Goal: Transaction & Acquisition: Purchase product/service

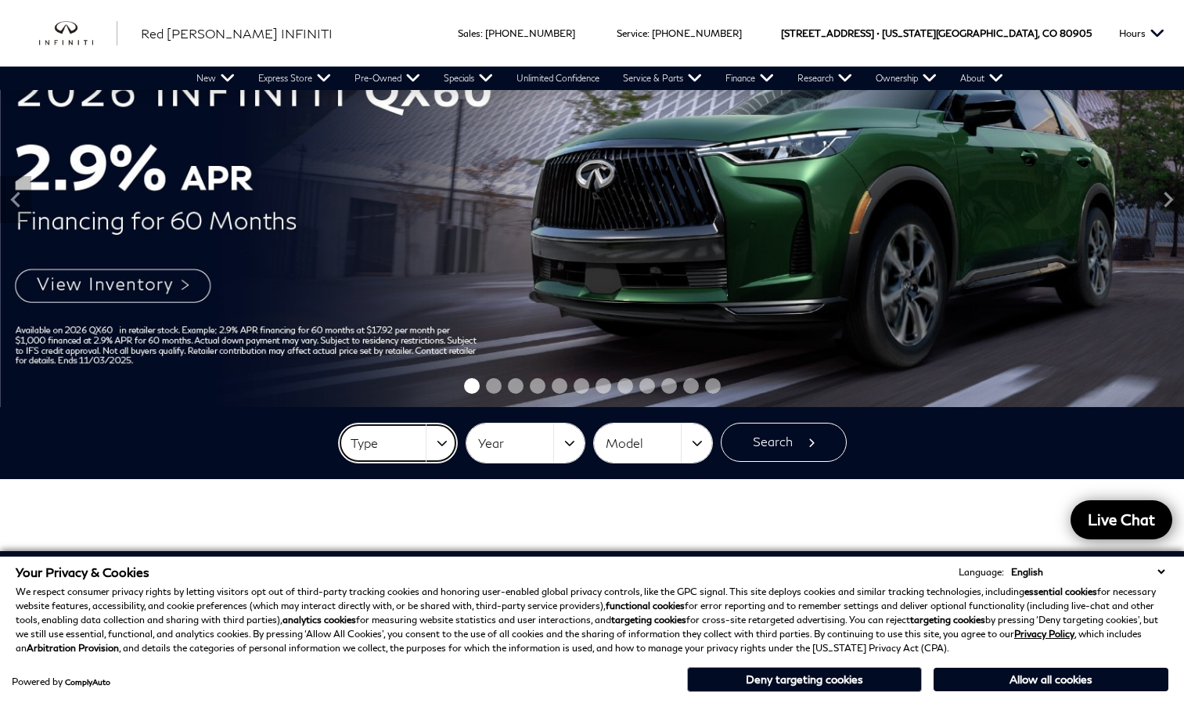
click at [438, 441] on button "Type" at bounding box center [398, 442] width 118 height 39
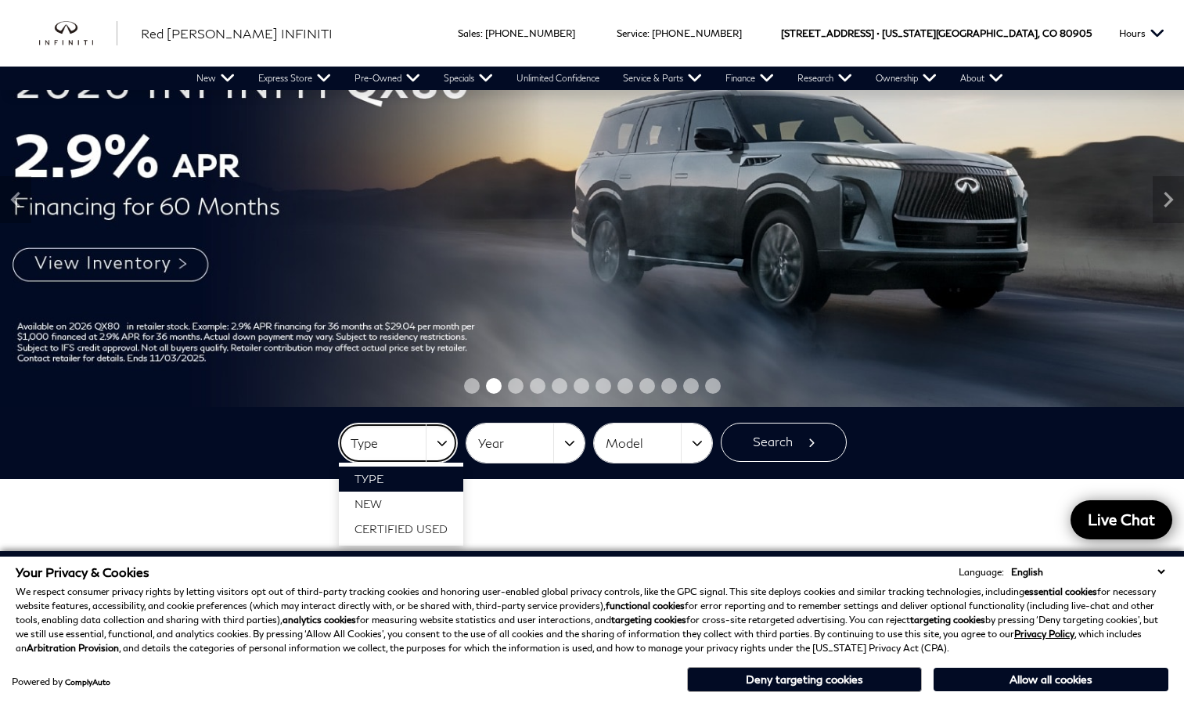
click at [438, 441] on button "Type" at bounding box center [398, 442] width 118 height 39
click at [382, 505] on span "New" at bounding box center [368, 503] width 27 height 13
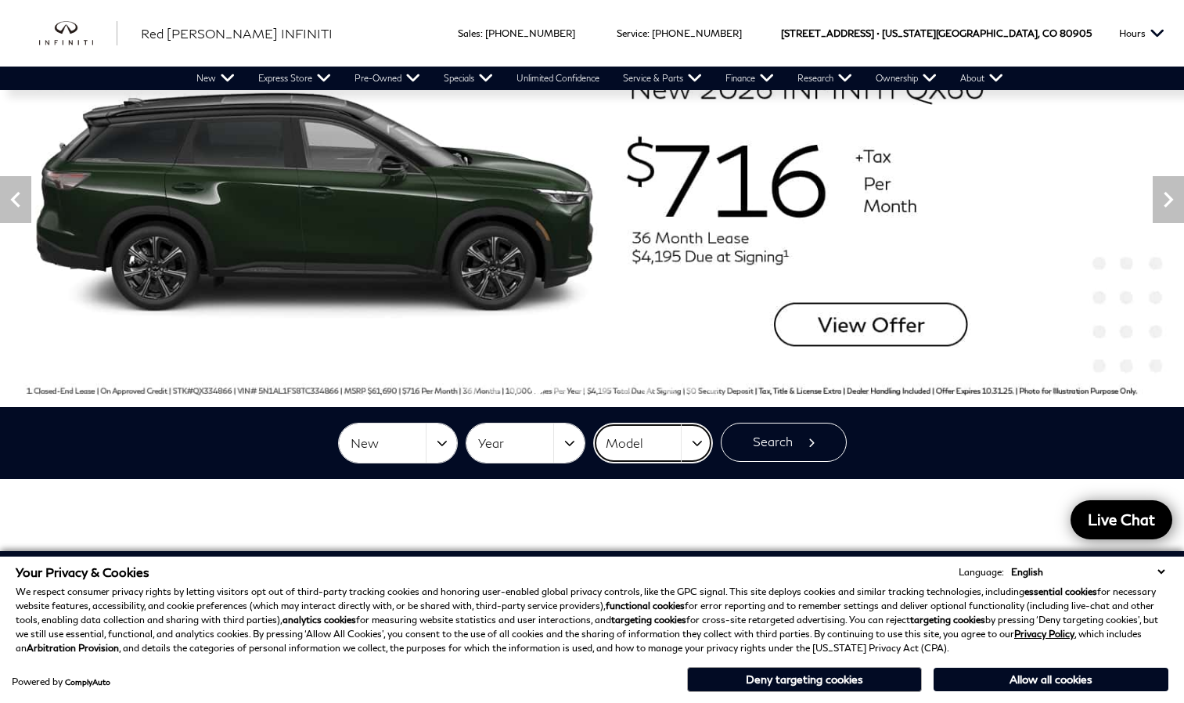
click at [695, 444] on button "Model" at bounding box center [653, 442] width 118 height 39
click at [639, 503] on span "QX50" at bounding box center [625, 503] width 31 height 13
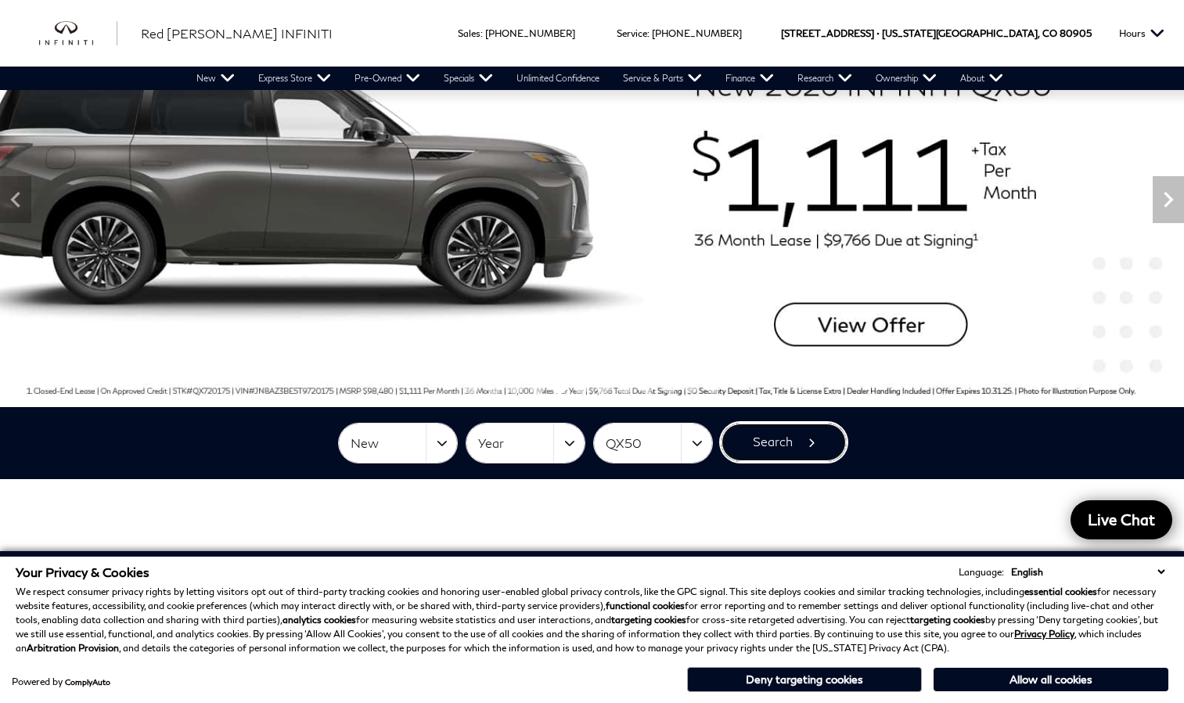
click at [779, 443] on button "Search" at bounding box center [784, 442] width 126 height 39
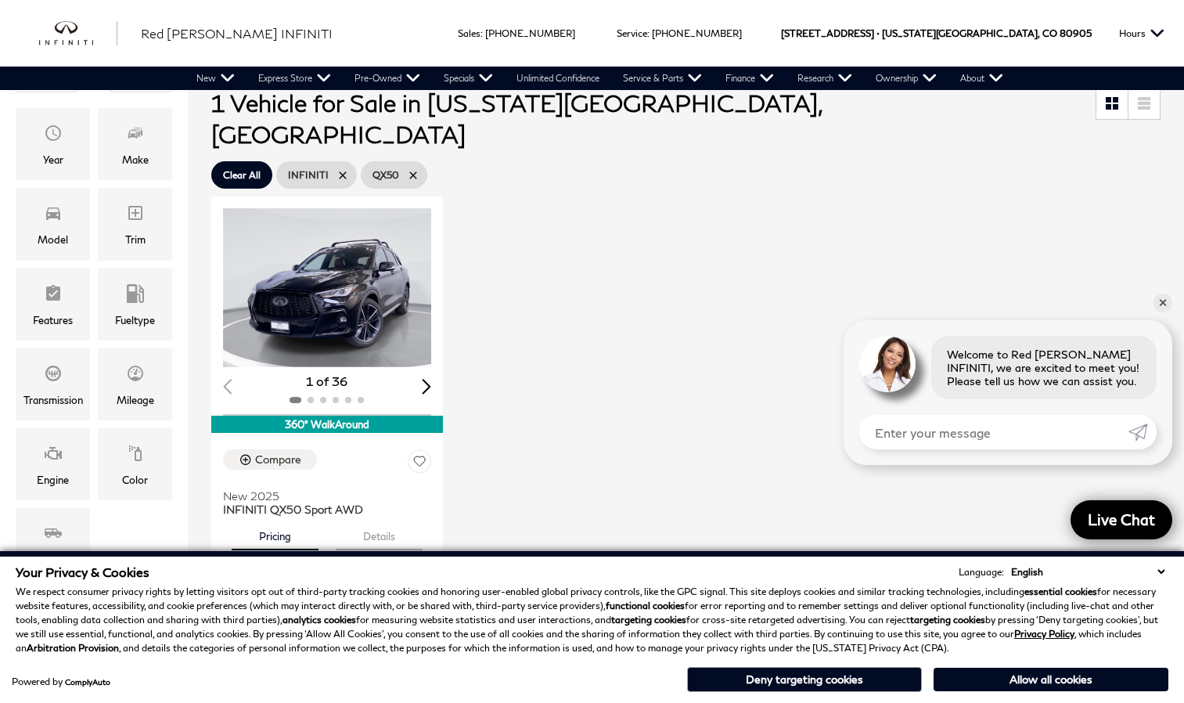
scroll to position [267, 0]
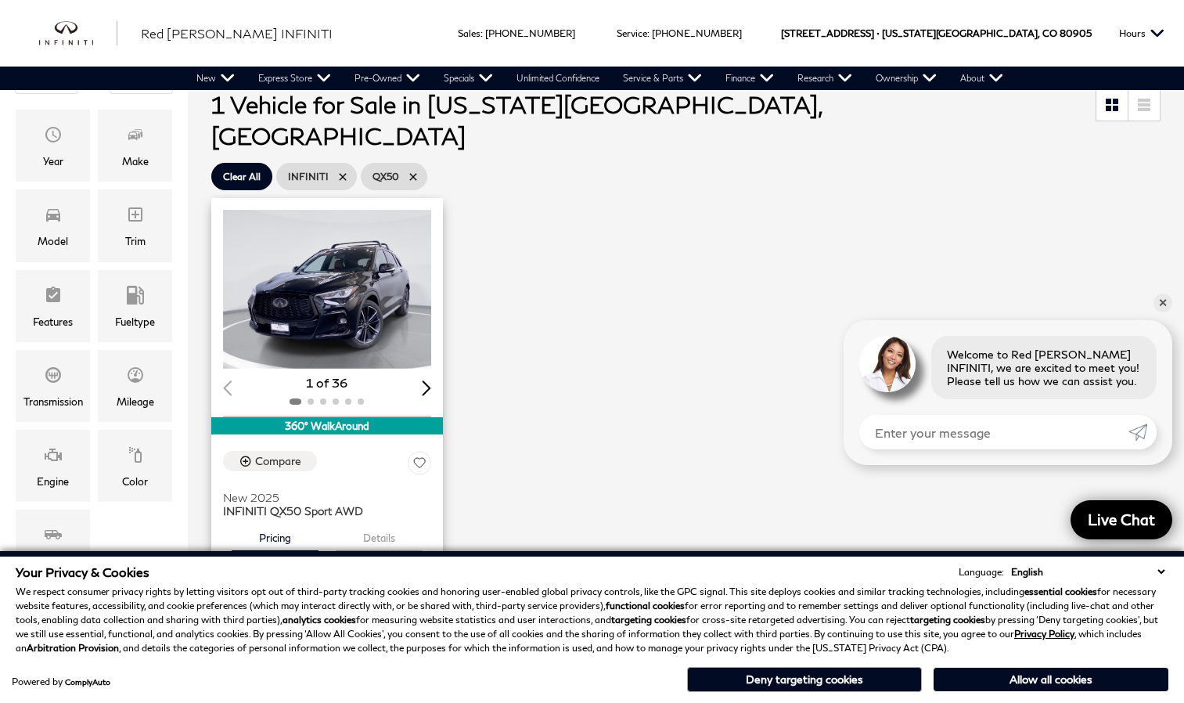
click at [358, 293] on img "1 / 2" at bounding box center [328, 289] width 211 height 159
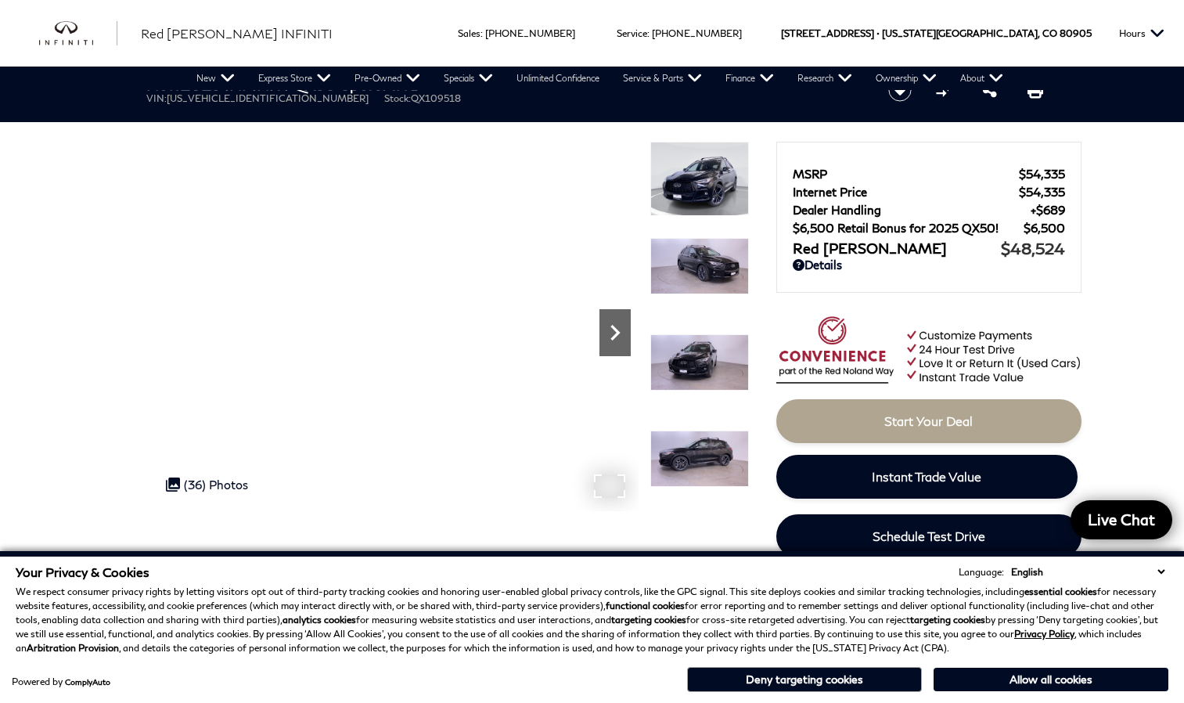
click at [611, 331] on icon "Next" at bounding box center [615, 332] width 31 height 31
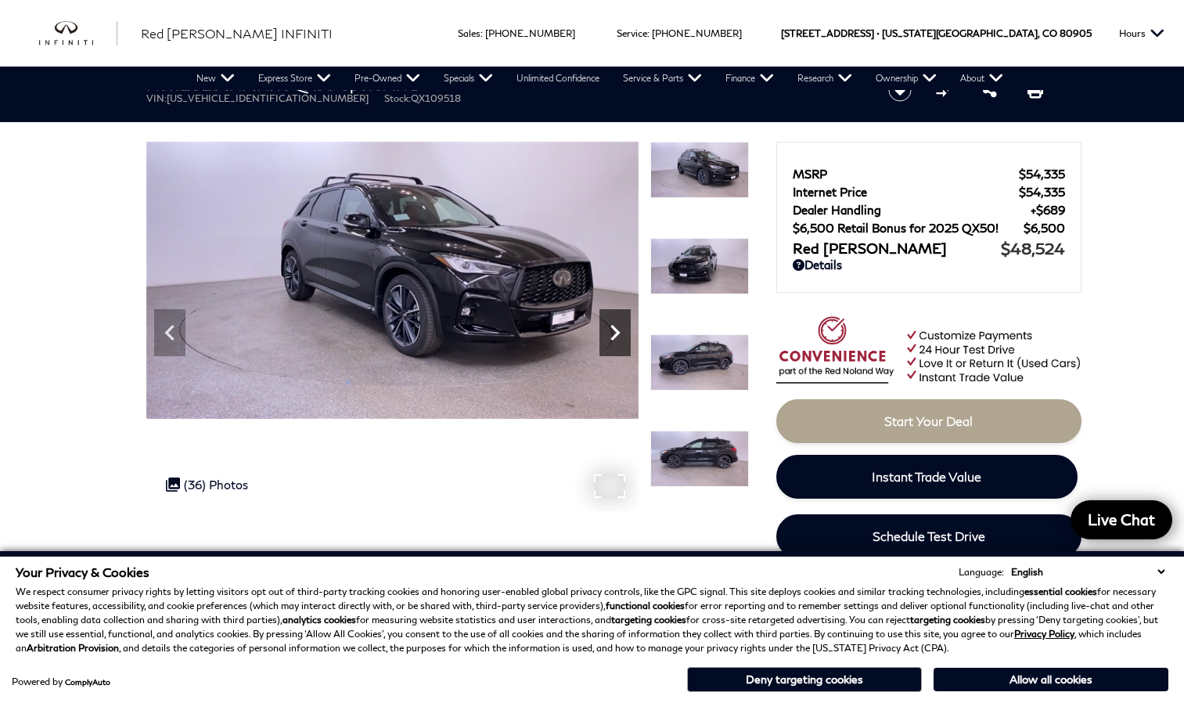
click at [611, 331] on icon "Next" at bounding box center [615, 332] width 31 height 31
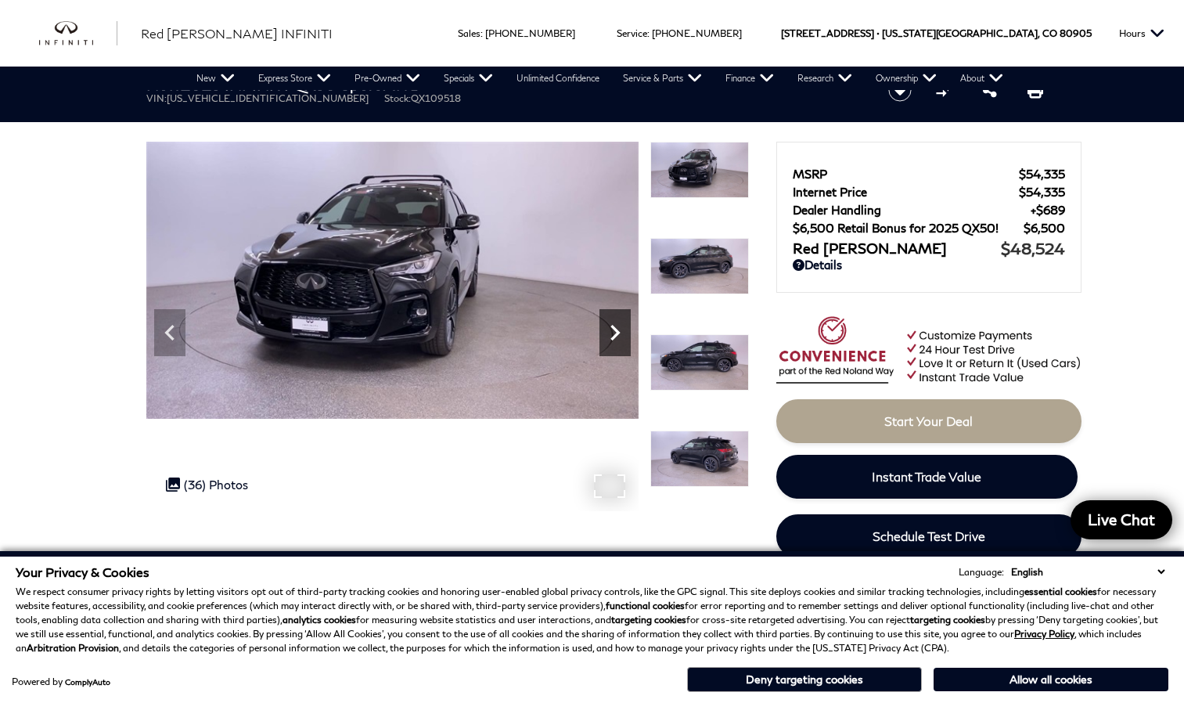
click at [611, 331] on icon "Next" at bounding box center [615, 332] width 31 height 31
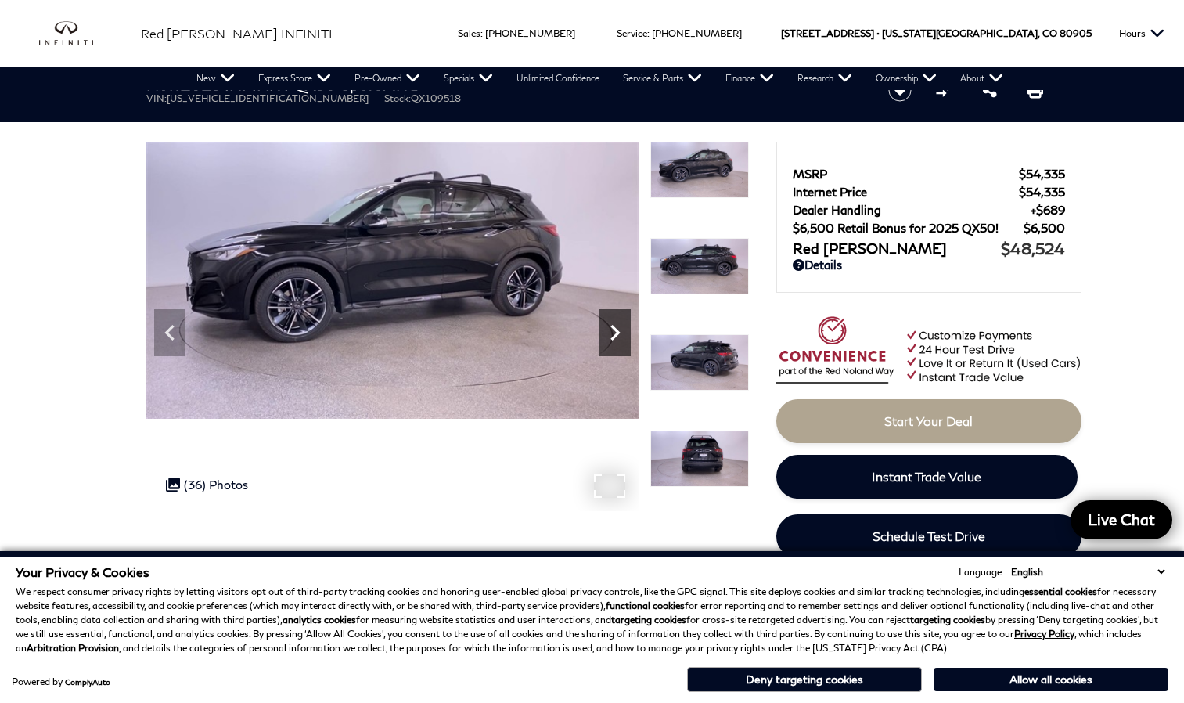
click at [611, 331] on icon "Next" at bounding box center [615, 332] width 31 height 31
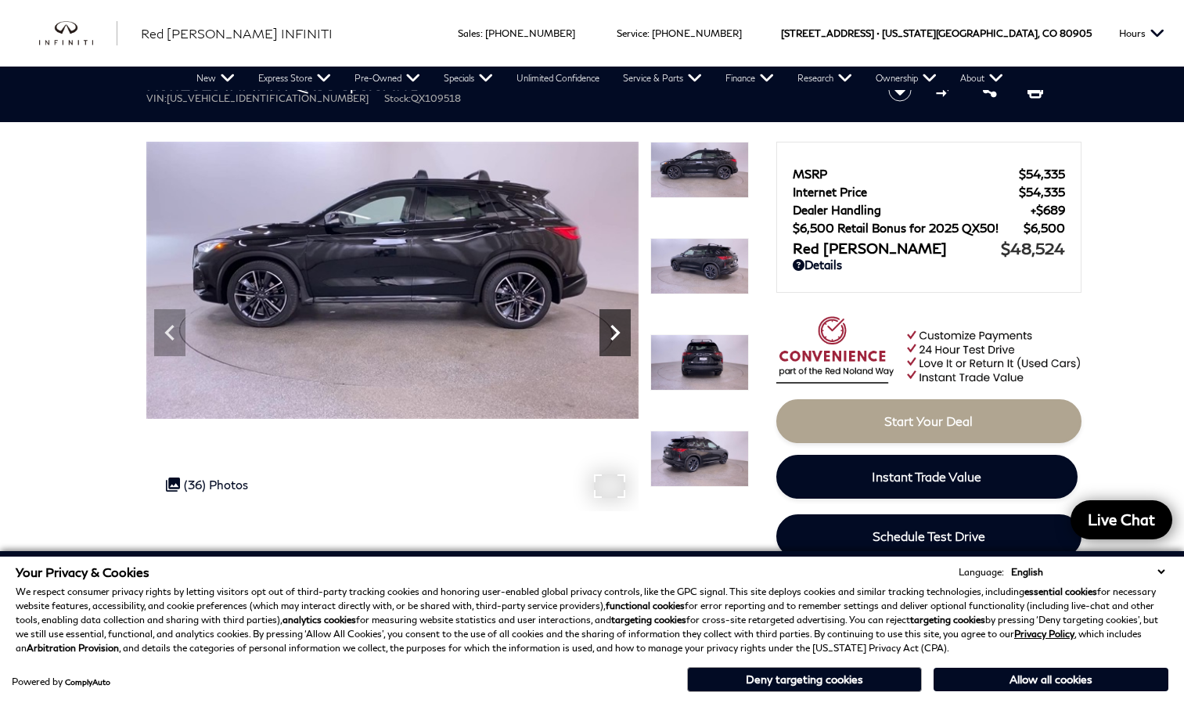
click at [611, 331] on icon "Next" at bounding box center [615, 332] width 31 height 31
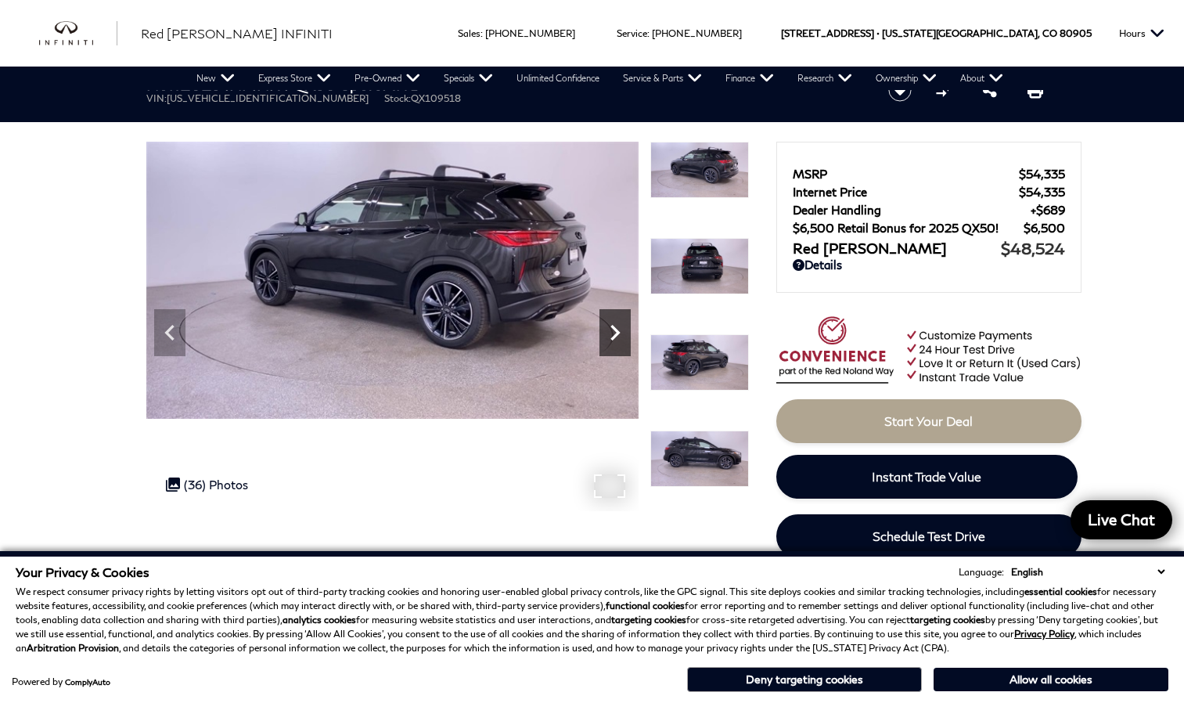
click at [611, 331] on icon "Next" at bounding box center [615, 332] width 31 height 31
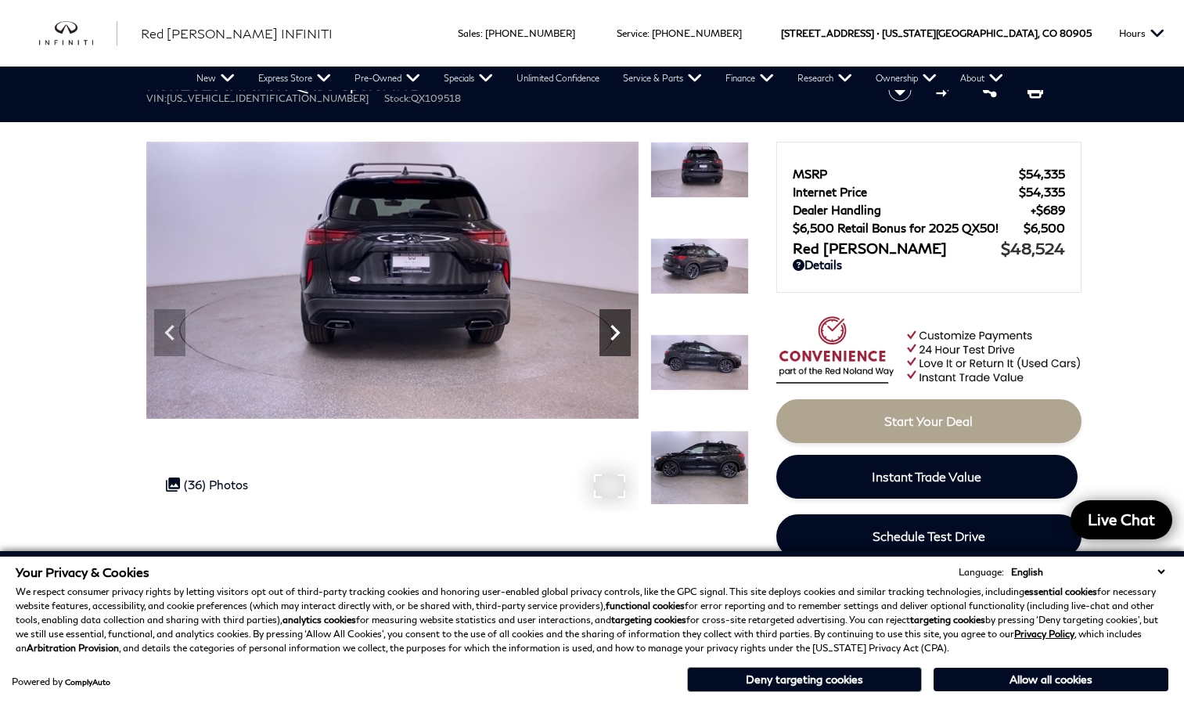
click at [611, 331] on icon "Next" at bounding box center [615, 332] width 31 height 31
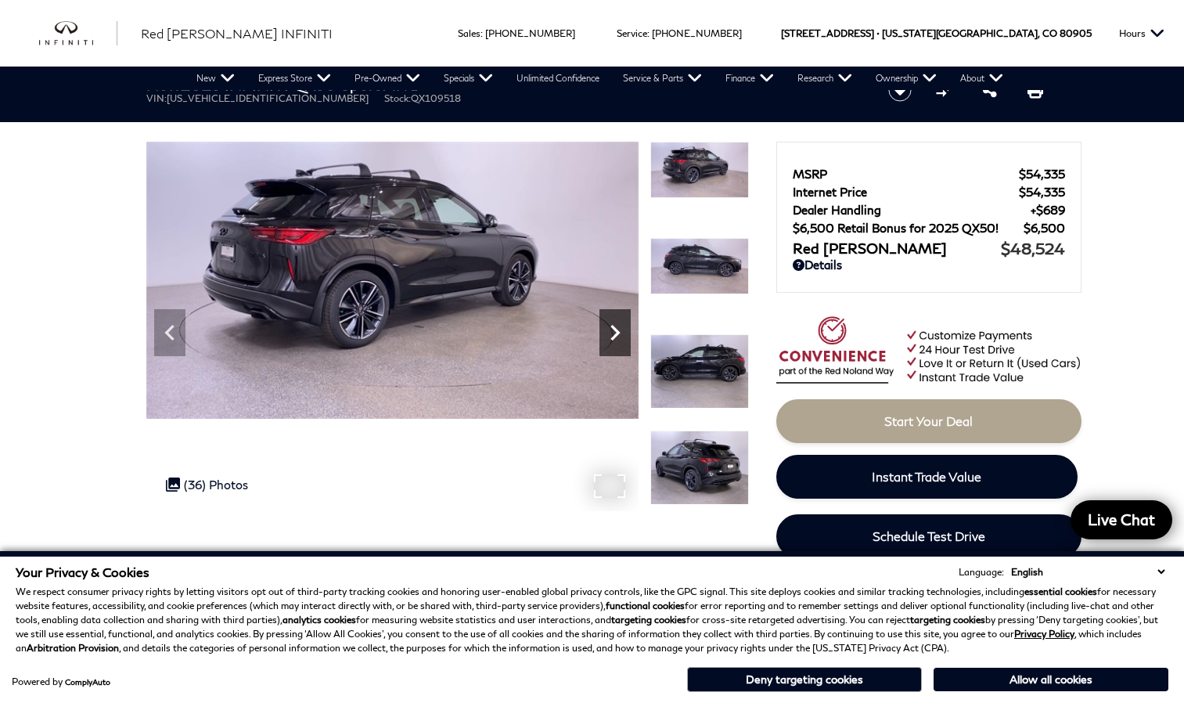
click at [611, 331] on icon "Next" at bounding box center [615, 332] width 31 height 31
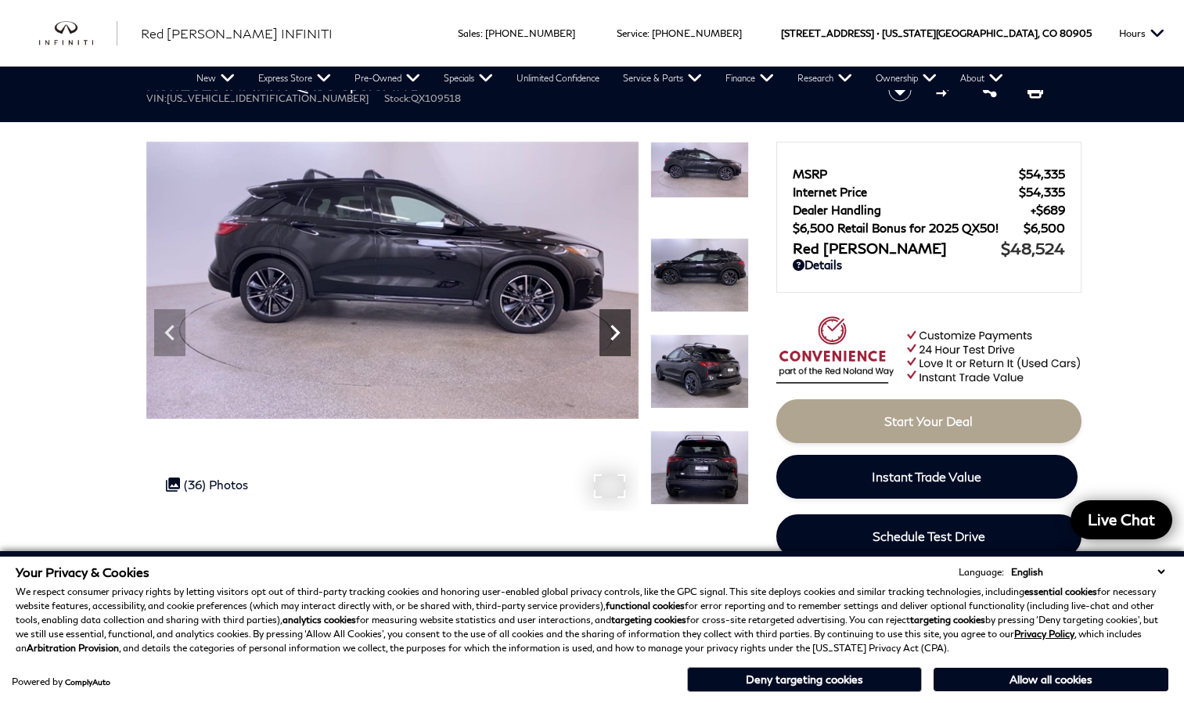
click at [611, 331] on icon "Next" at bounding box center [615, 332] width 31 height 31
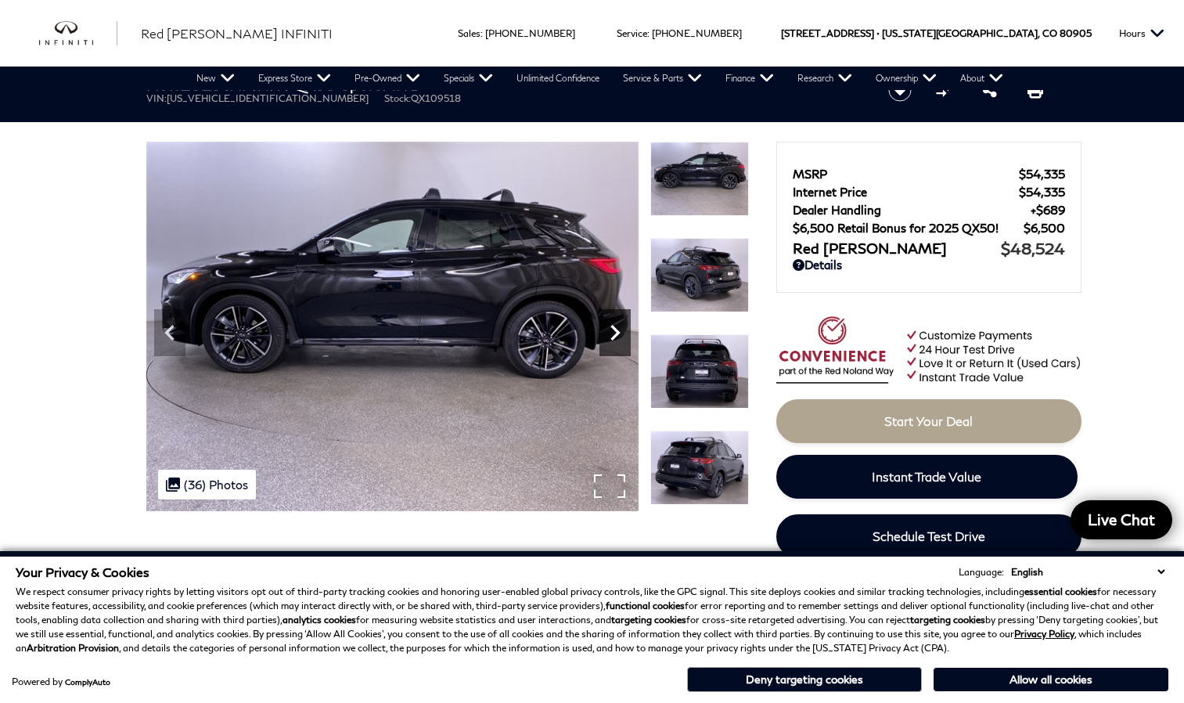
click at [611, 331] on icon "Next" at bounding box center [615, 332] width 31 height 31
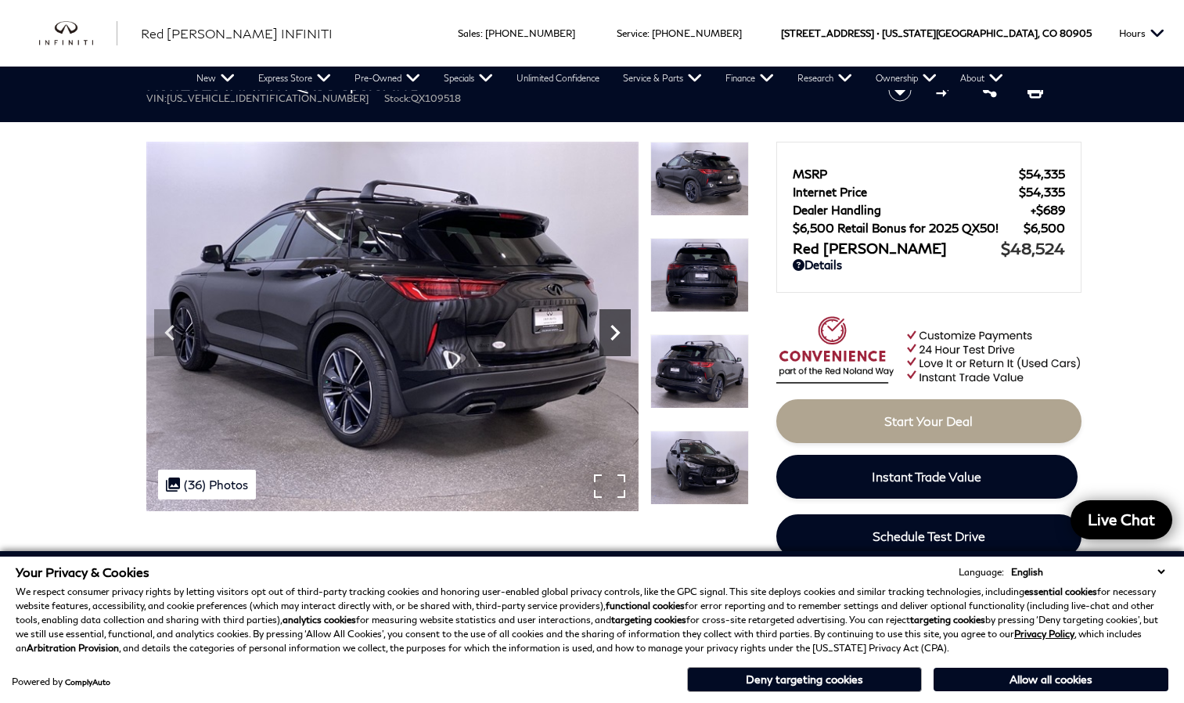
click at [611, 331] on icon "Next" at bounding box center [615, 332] width 31 height 31
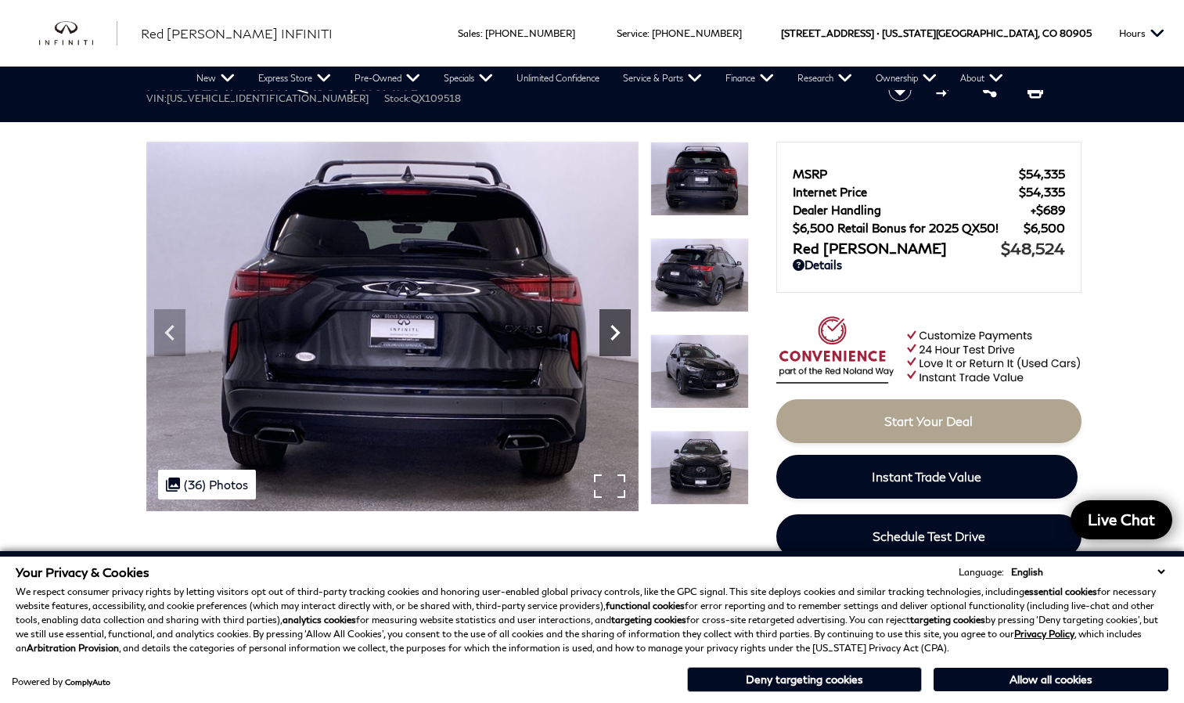
click at [611, 331] on icon "Next" at bounding box center [615, 332] width 31 height 31
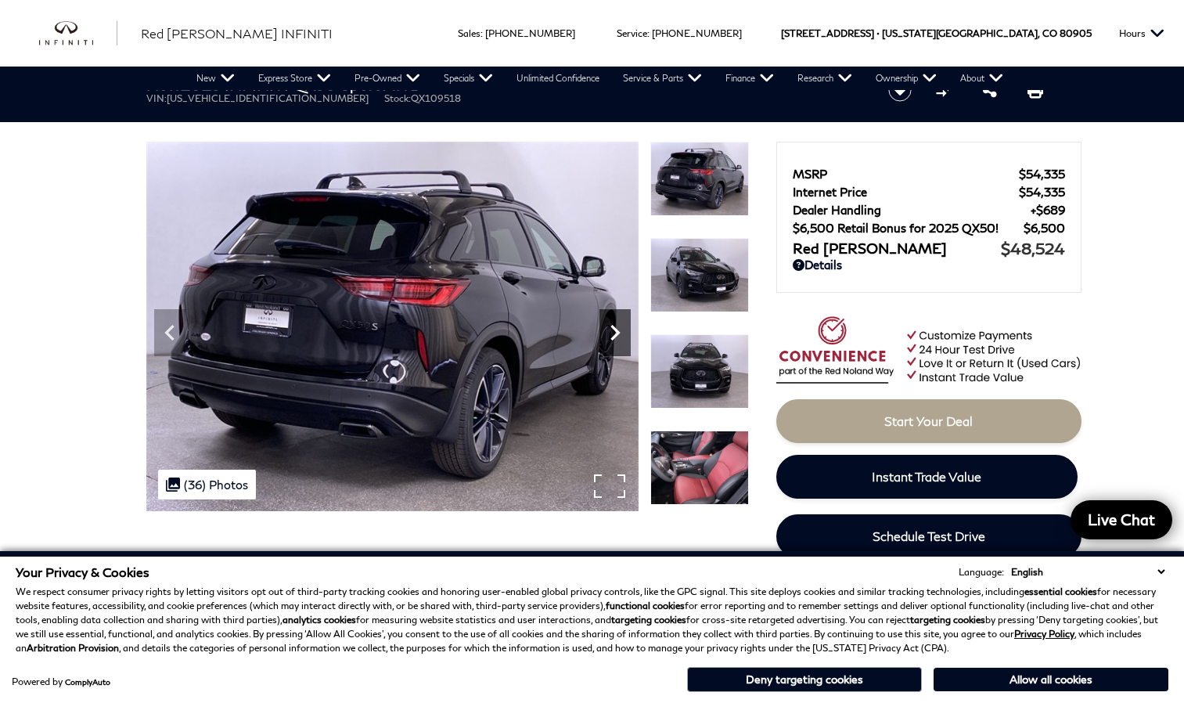
click at [611, 331] on icon "Next" at bounding box center [615, 332] width 31 height 31
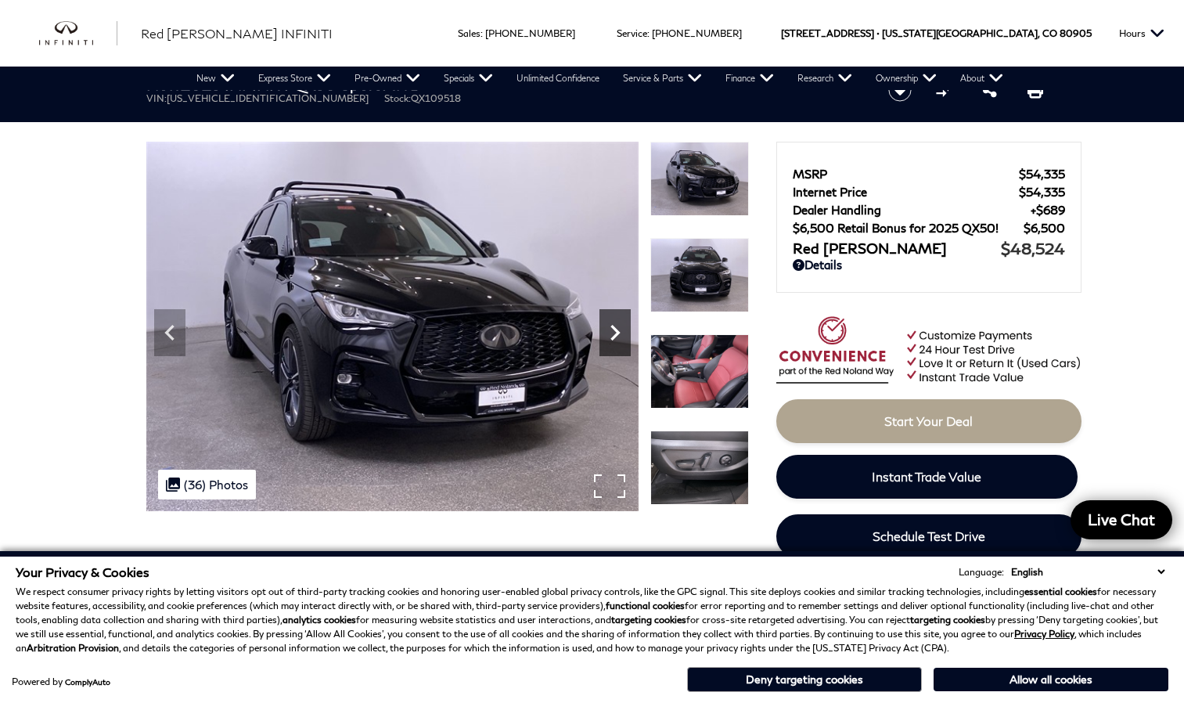
click at [611, 331] on icon "Next" at bounding box center [615, 332] width 31 height 31
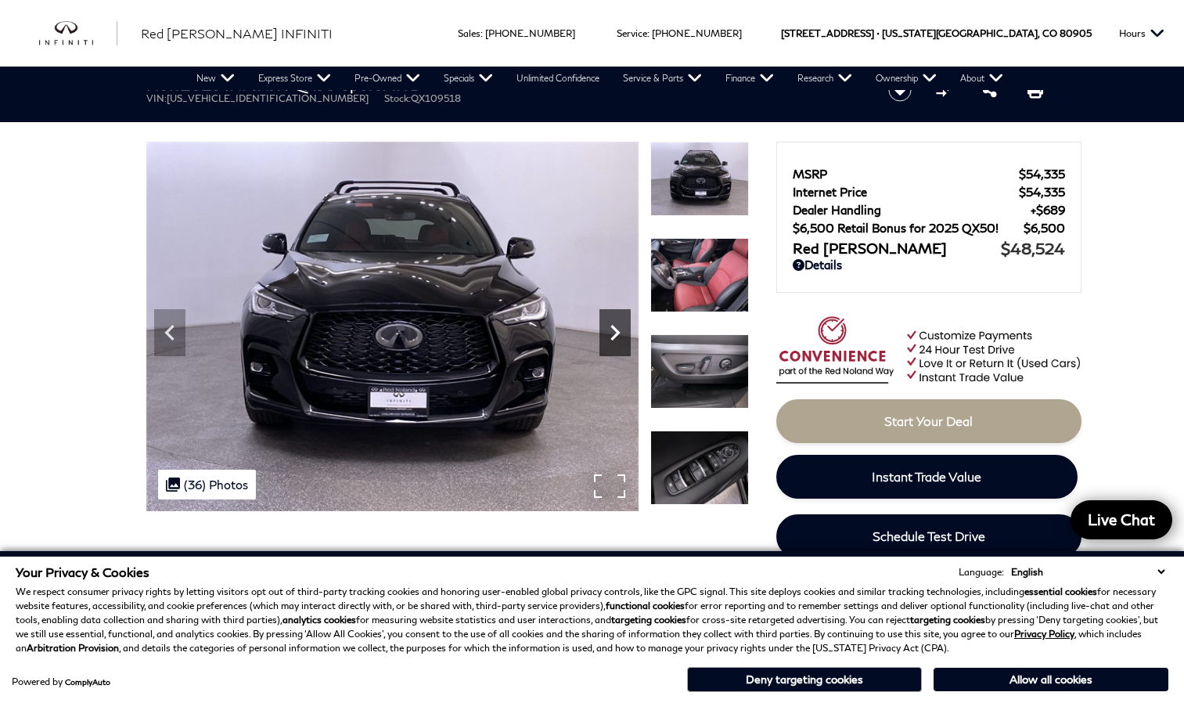
click at [611, 331] on icon "Next" at bounding box center [615, 332] width 31 height 31
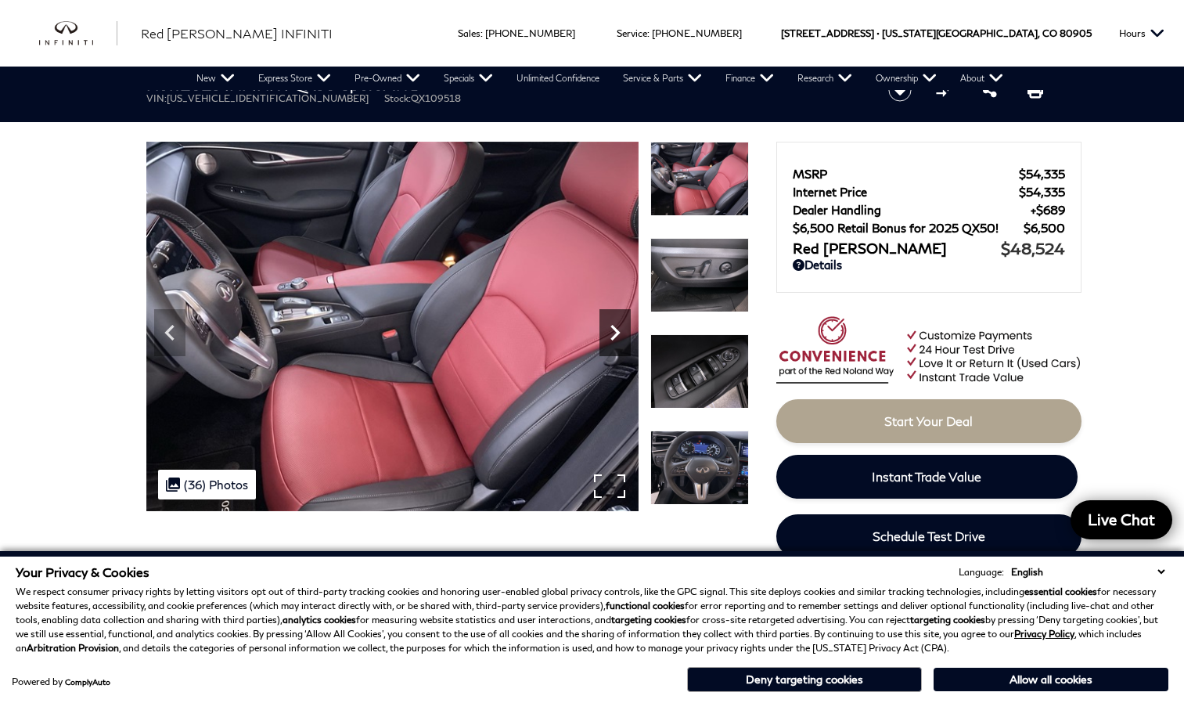
click at [611, 331] on icon "Next" at bounding box center [615, 332] width 31 height 31
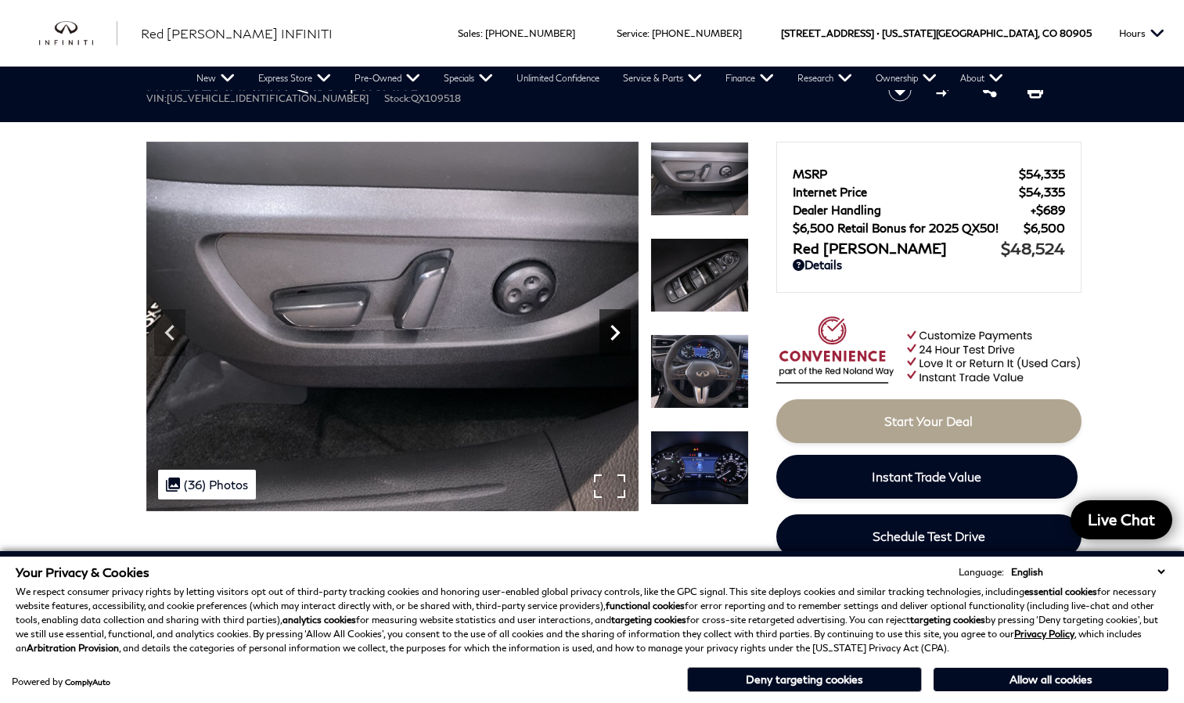
click at [611, 331] on icon "Next" at bounding box center [615, 332] width 31 height 31
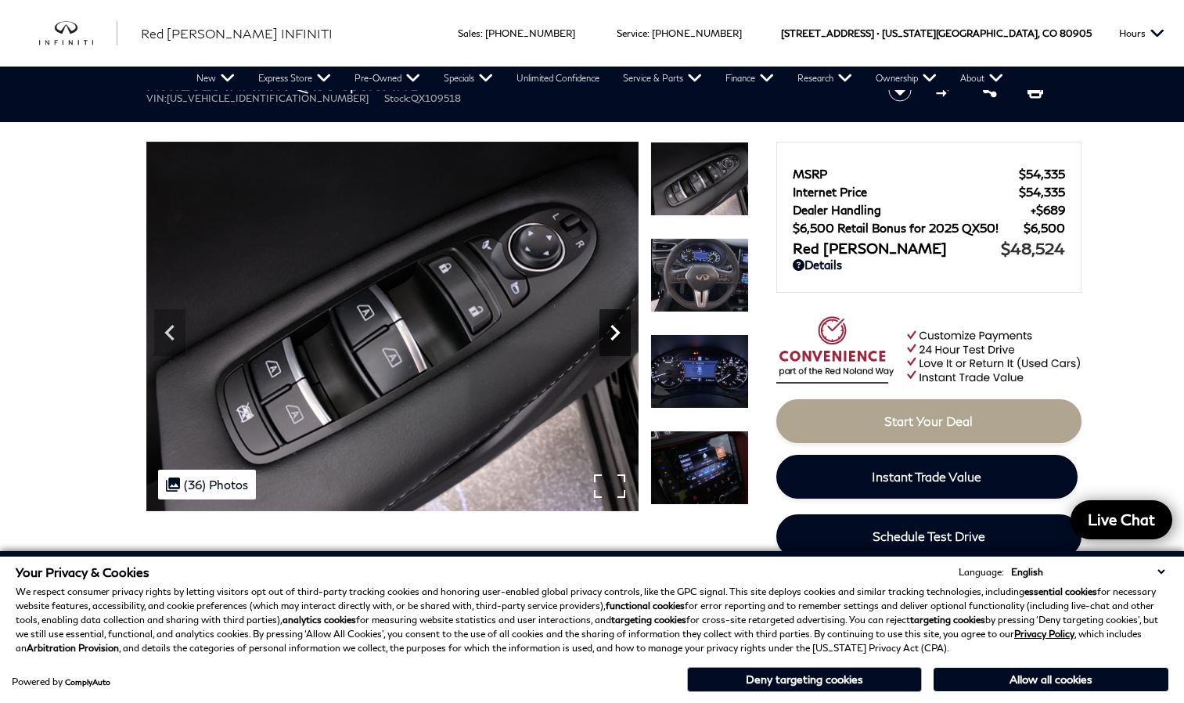
click at [611, 331] on icon "Next" at bounding box center [615, 332] width 31 height 31
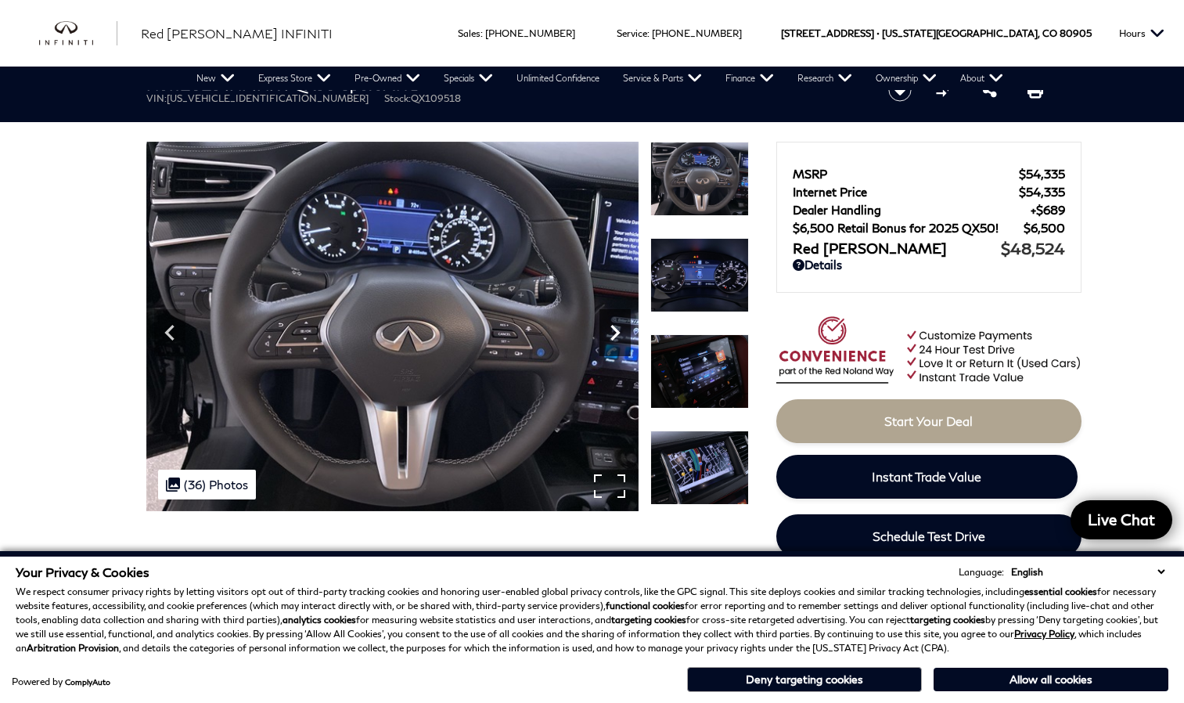
click at [611, 331] on icon "Next" at bounding box center [615, 332] width 31 height 31
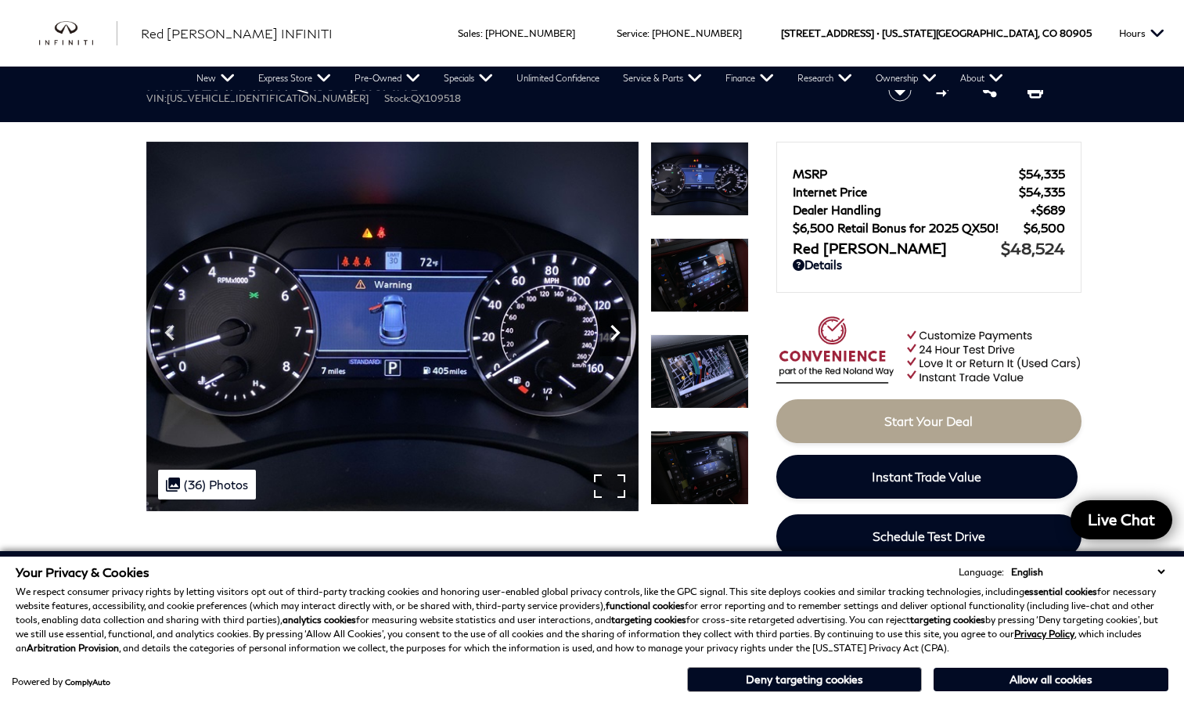
click at [611, 331] on icon "Next" at bounding box center [615, 332] width 31 height 31
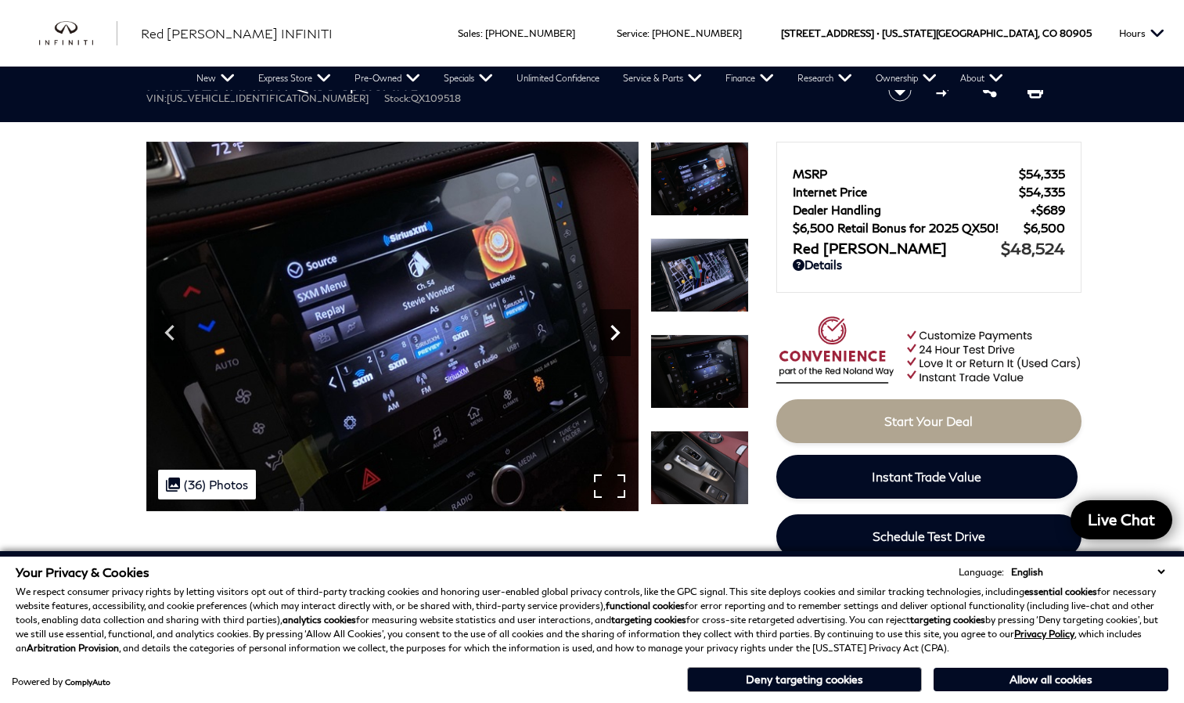
click at [611, 331] on icon "Next" at bounding box center [615, 332] width 31 height 31
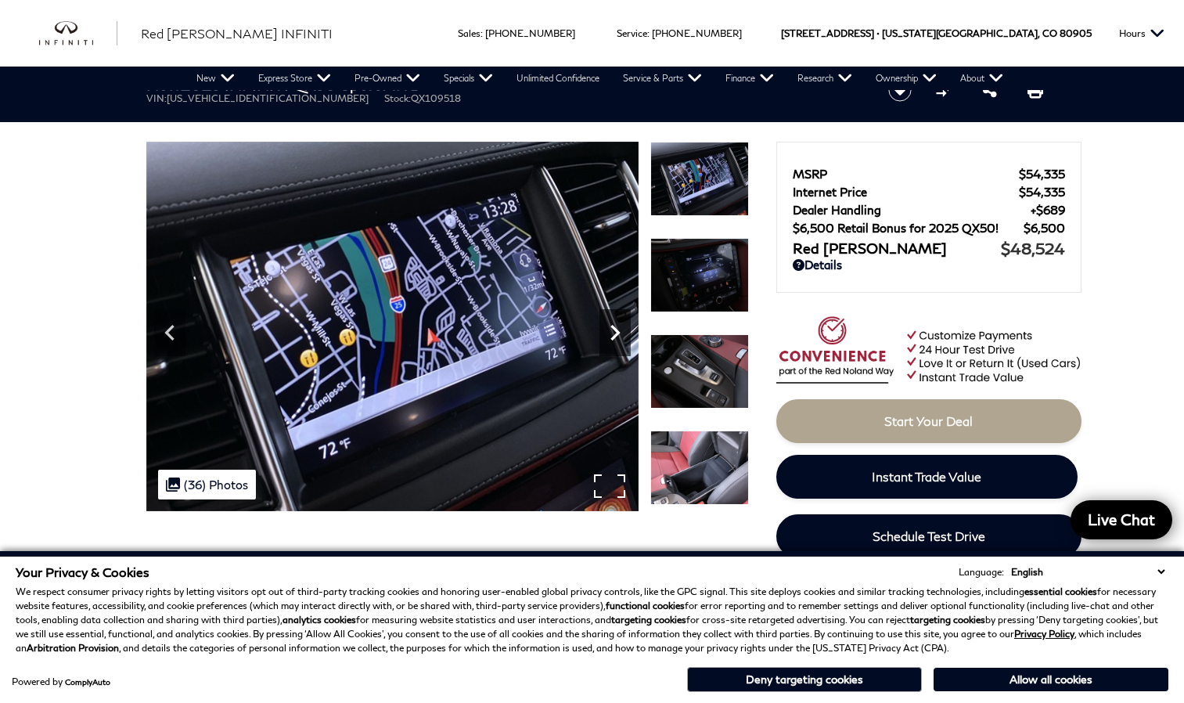
click at [611, 331] on icon "Next" at bounding box center [615, 332] width 31 height 31
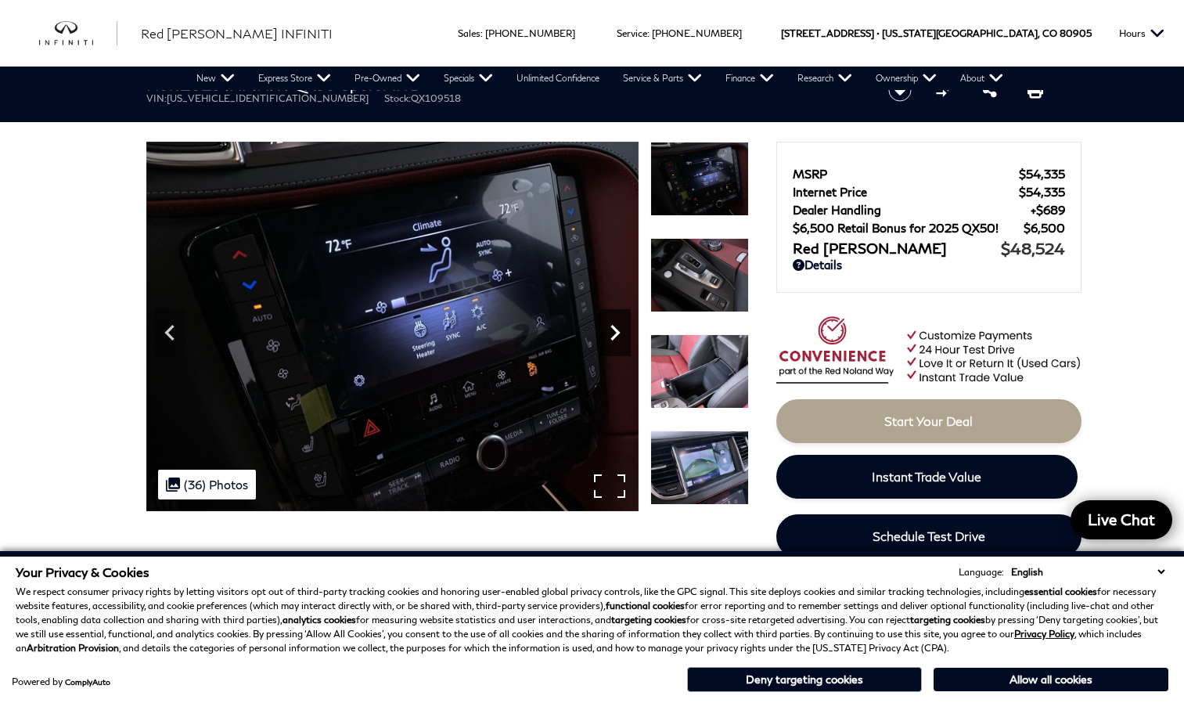
click at [611, 331] on icon "Next" at bounding box center [615, 332] width 31 height 31
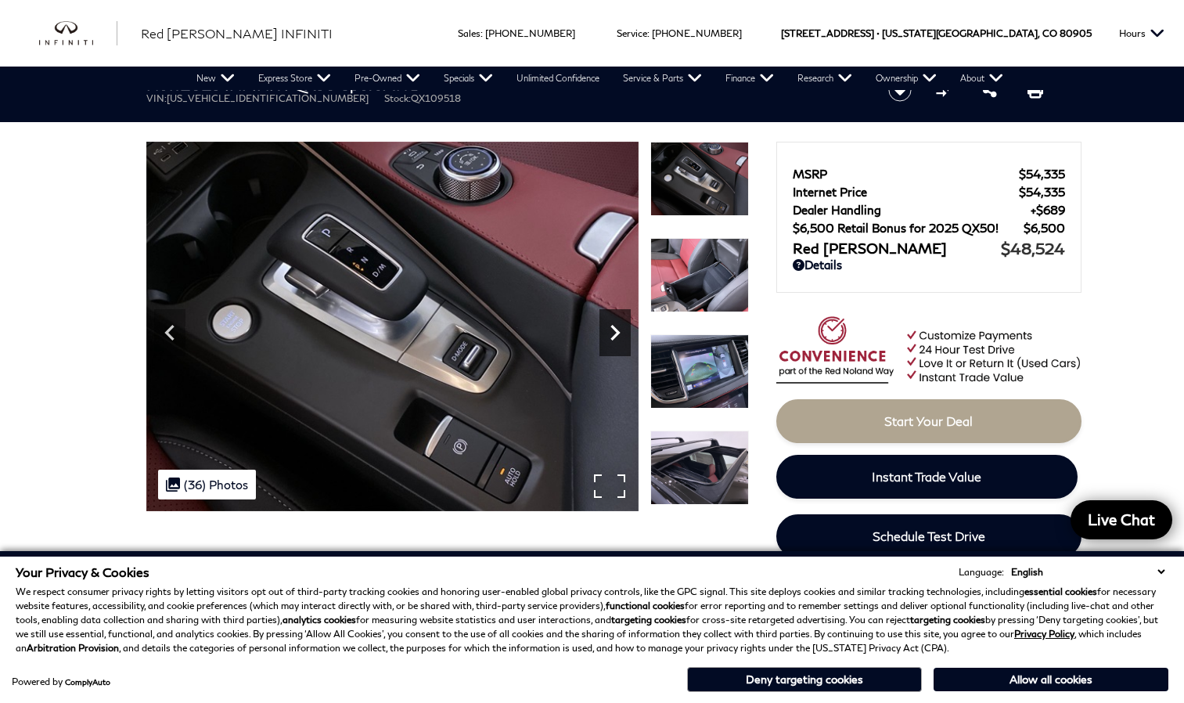
click at [611, 331] on icon "Next" at bounding box center [615, 332] width 31 height 31
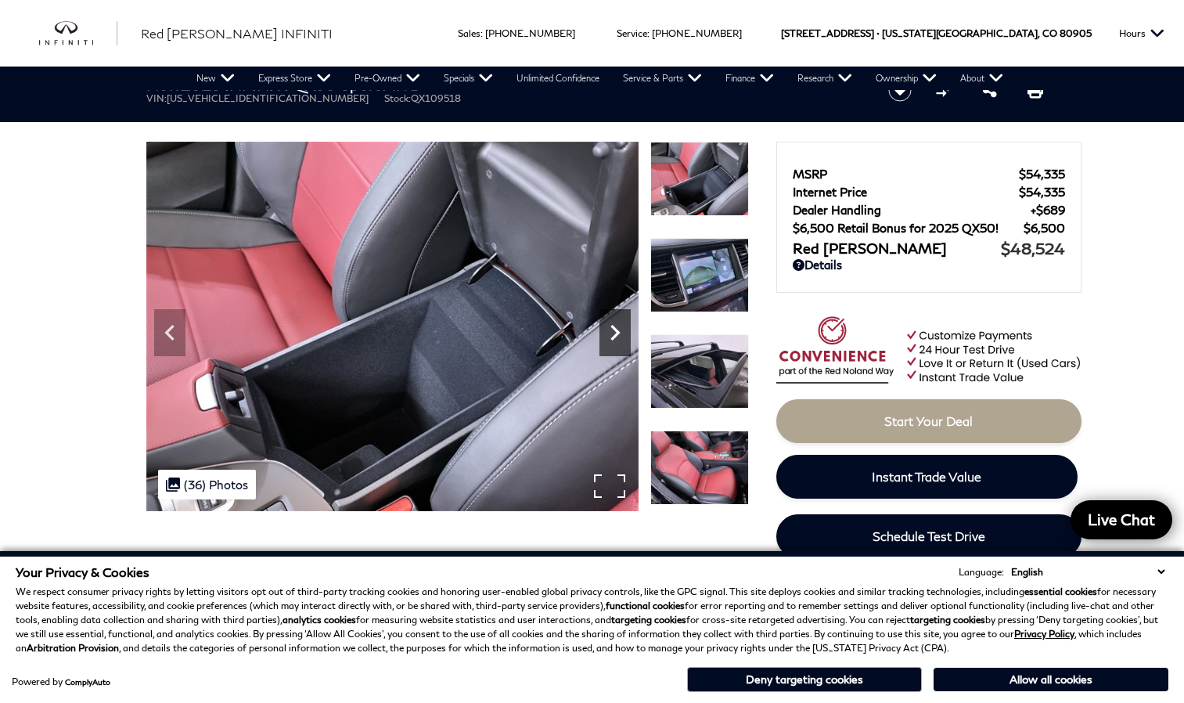
click at [611, 331] on icon "Next" at bounding box center [615, 332] width 31 height 31
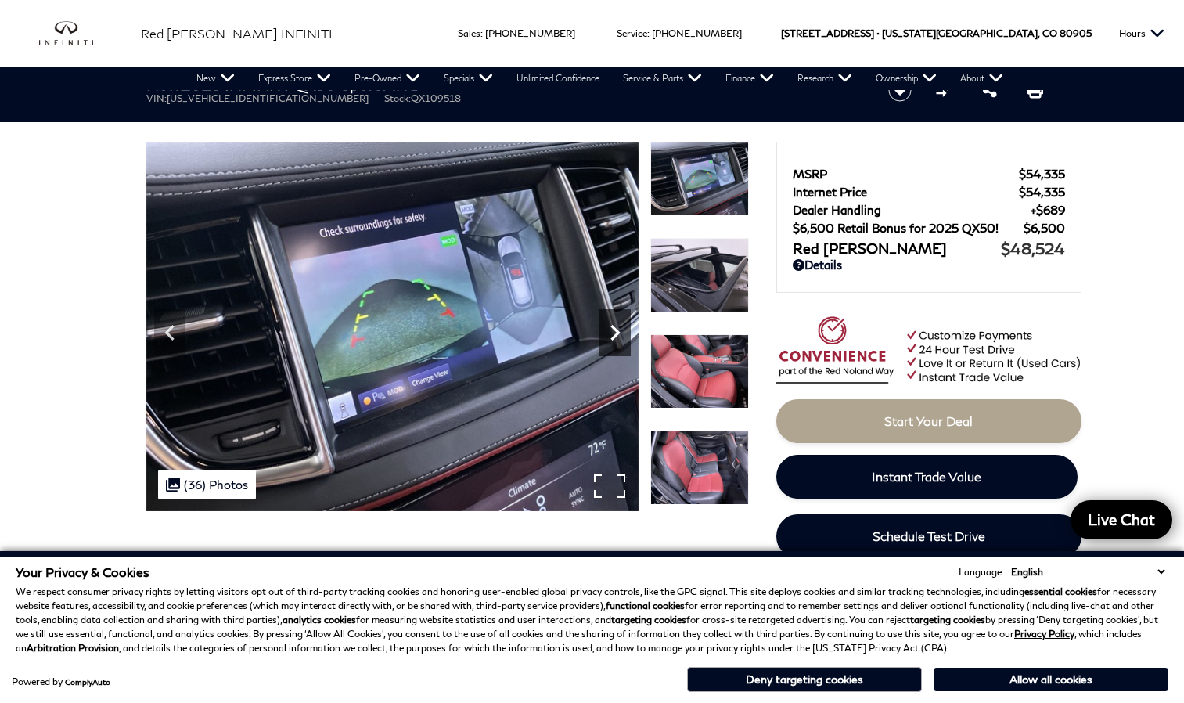
click at [611, 331] on icon "Next" at bounding box center [615, 332] width 31 height 31
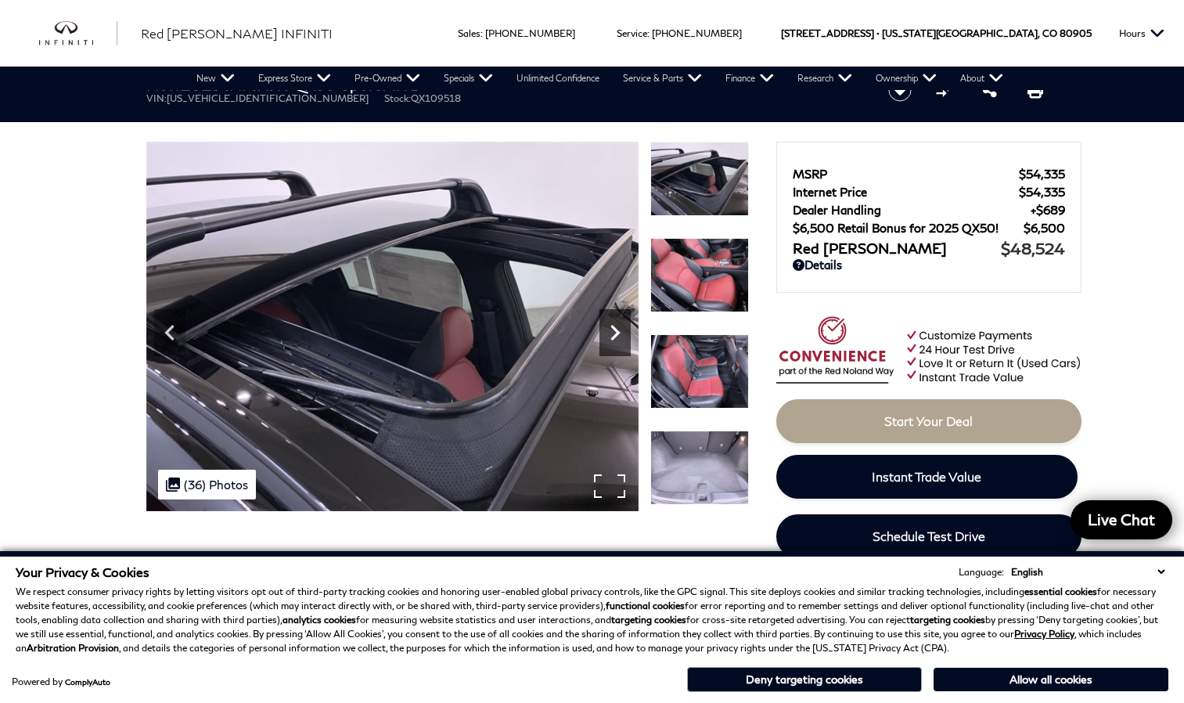
click at [611, 331] on icon "Next" at bounding box center [615, 332] width 31 height 31
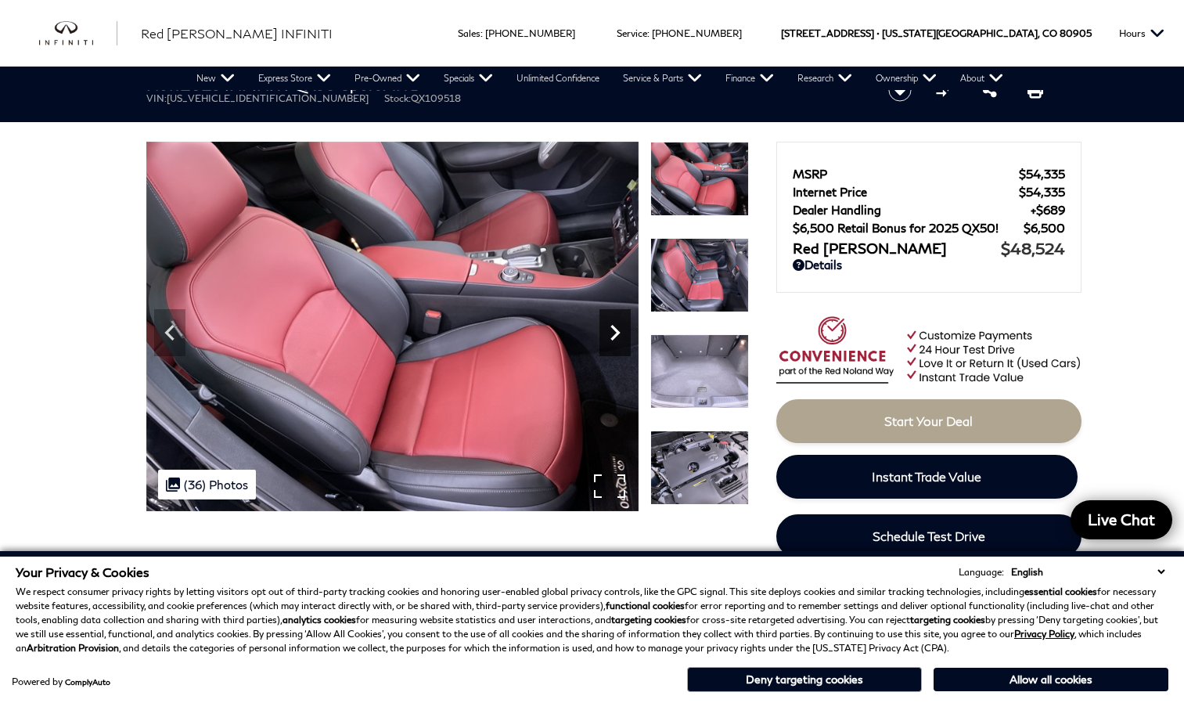
click at [611, 331] on icon "Next" at bounding box center [615, 332] width 31 height 31
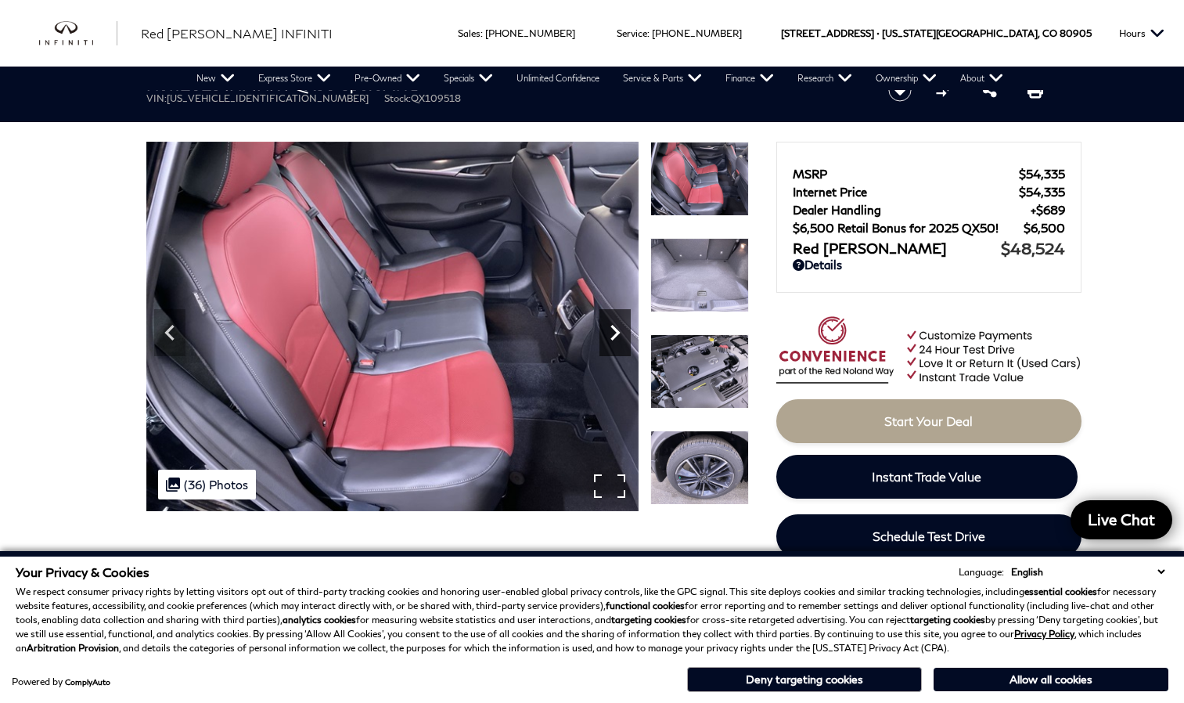
click at [611, 331] on icon "Next" at bounding box center [615, 332] width 31 height 31
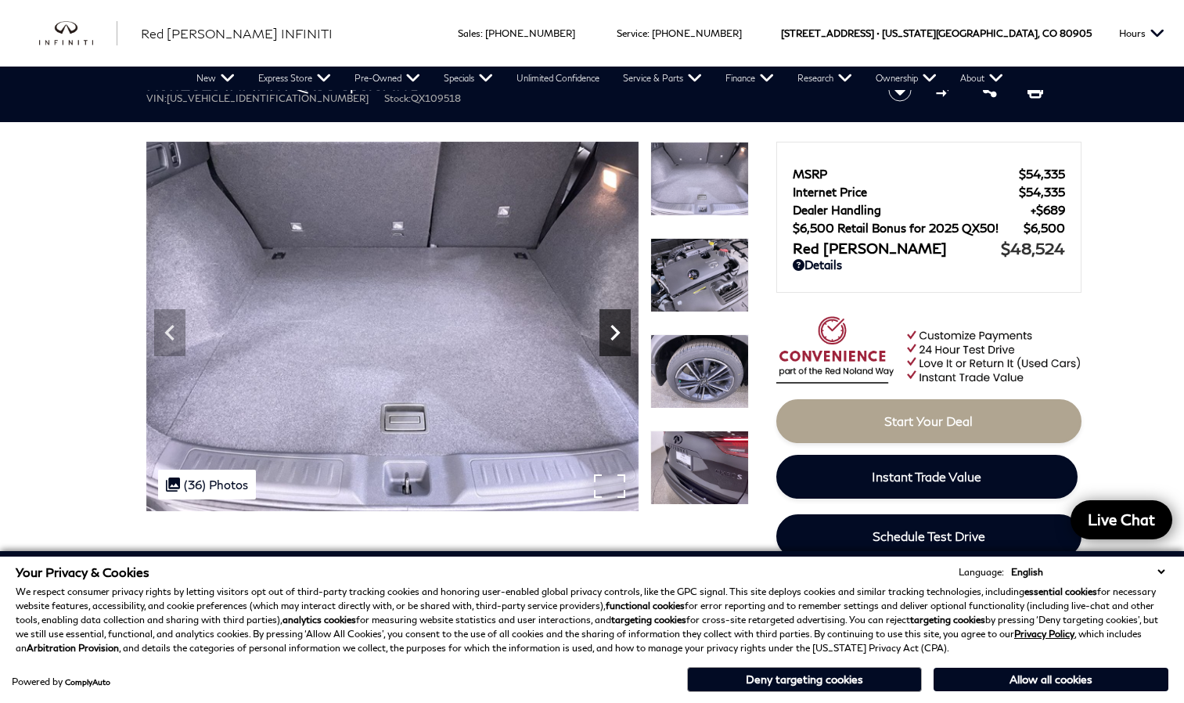
click at [611, 331] on icon "Next" at bounding box center [615, 332] width 31 height 31
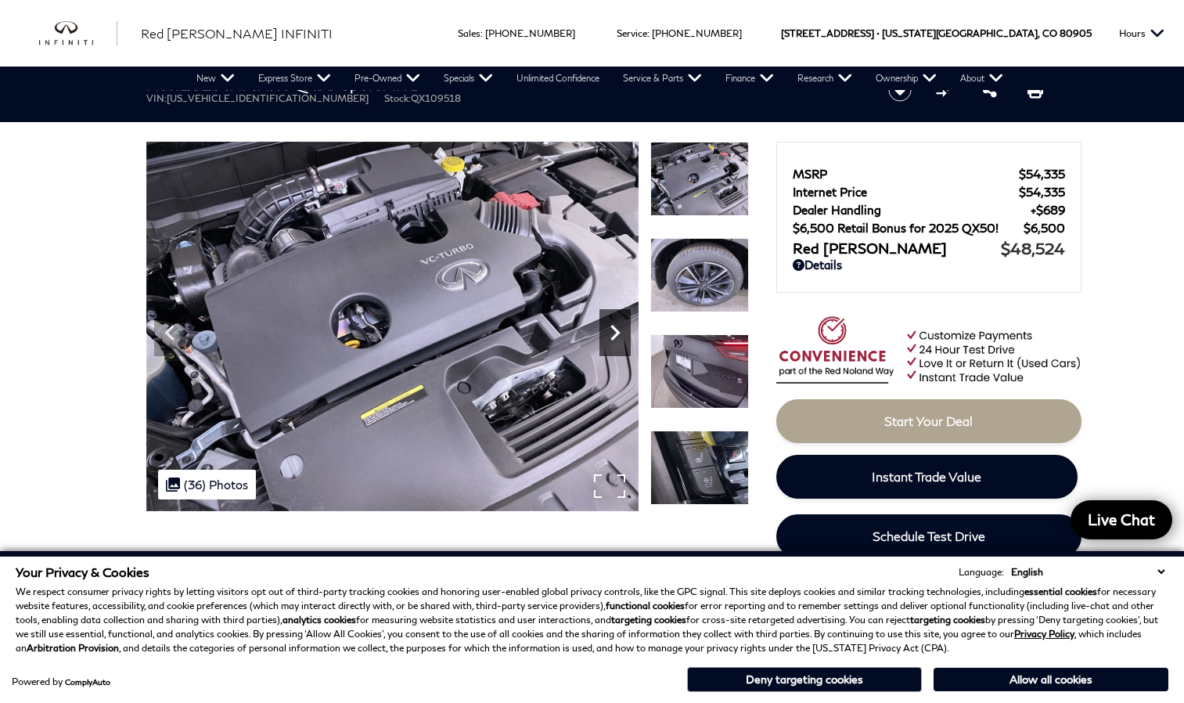
click at [611, 331] on icon "Next" at bounding box center [615, 332] width 31 height 31
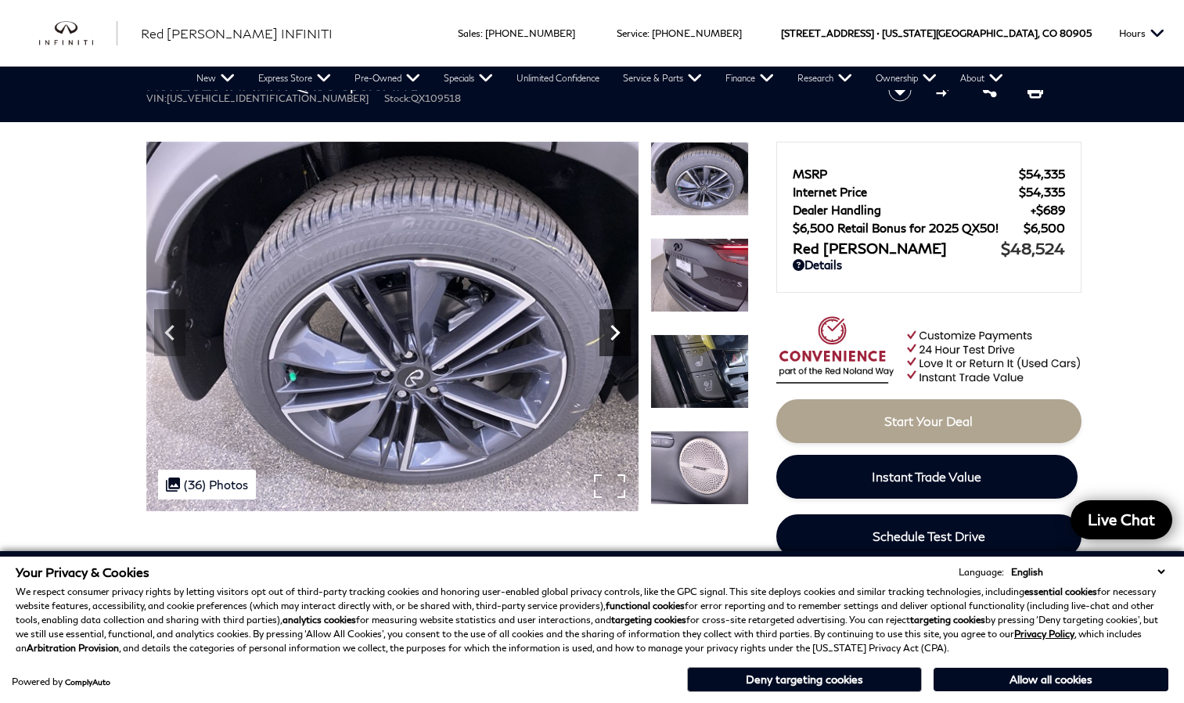
click at [611, 331] on icon "Next" at bounding box center [615, 332] width 31 height 31
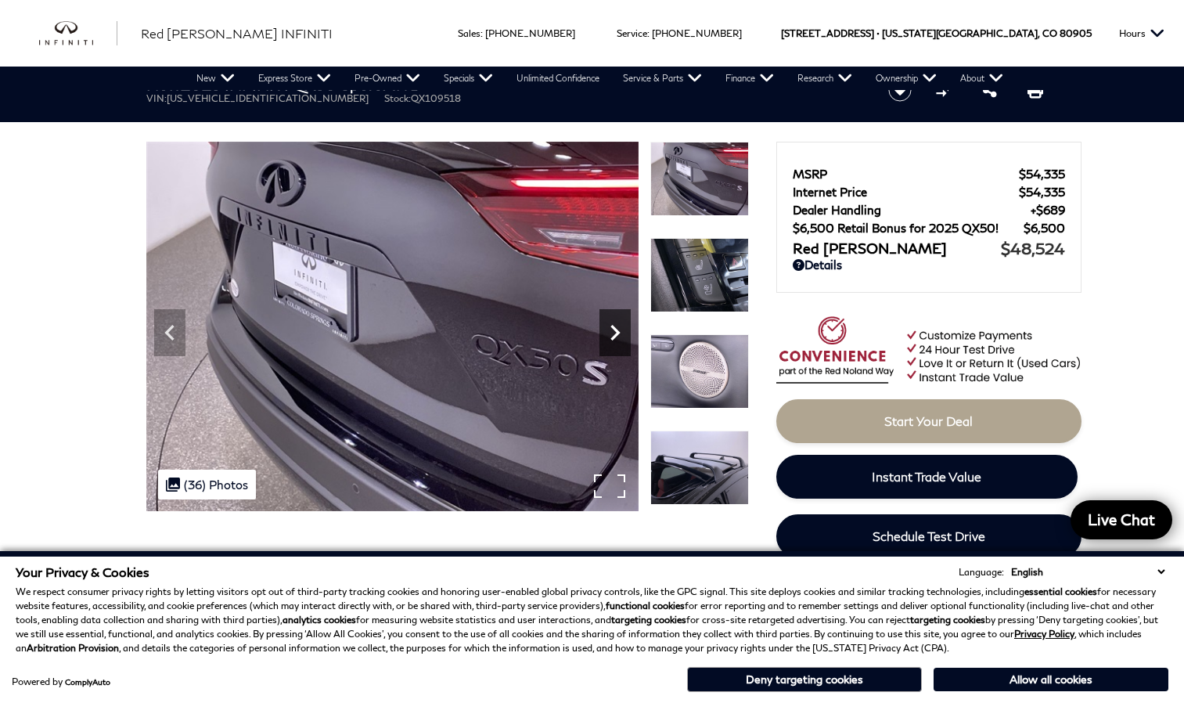
click at [611, 331] on icon "Next" at bounding box center [615, 332] width 31 height 31
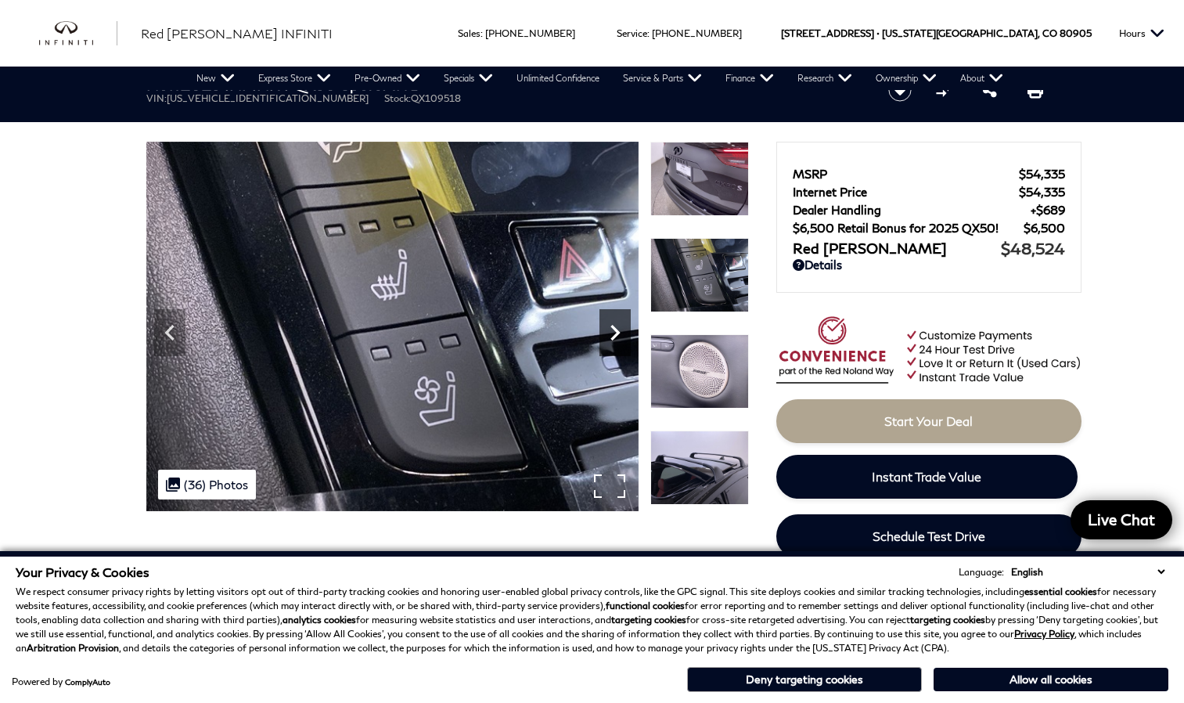
click at [611, 331] on icon "Next" at bounding box center [615, 332] width 31 height 31
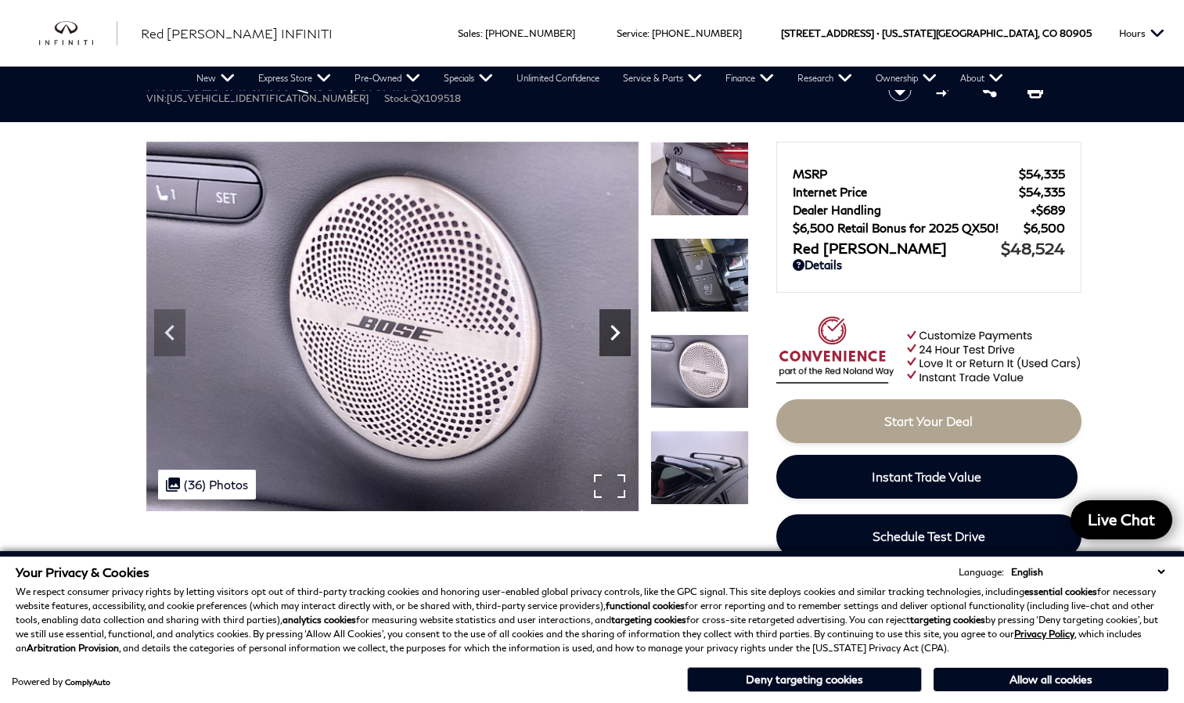
click at [611, 331] on icon "Next" at bounding box center [615, 332] width 31 height 31
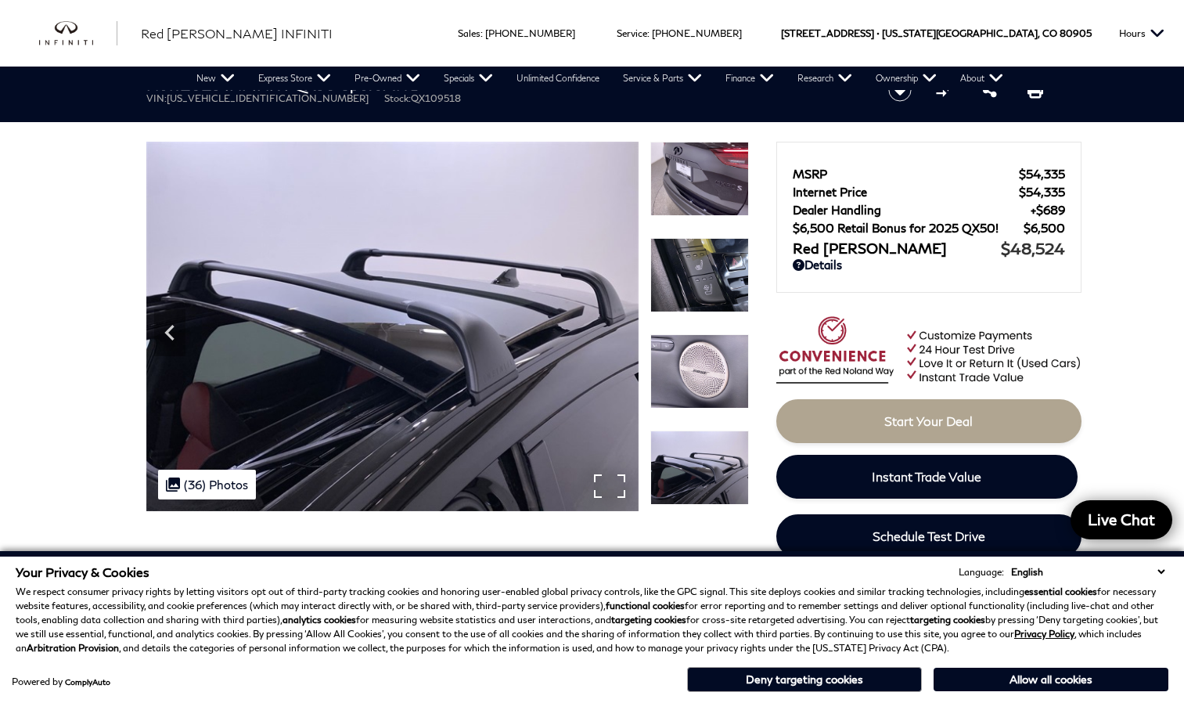
click at [611, 331] on img at bounding box center [392, 326] width 492 height 369
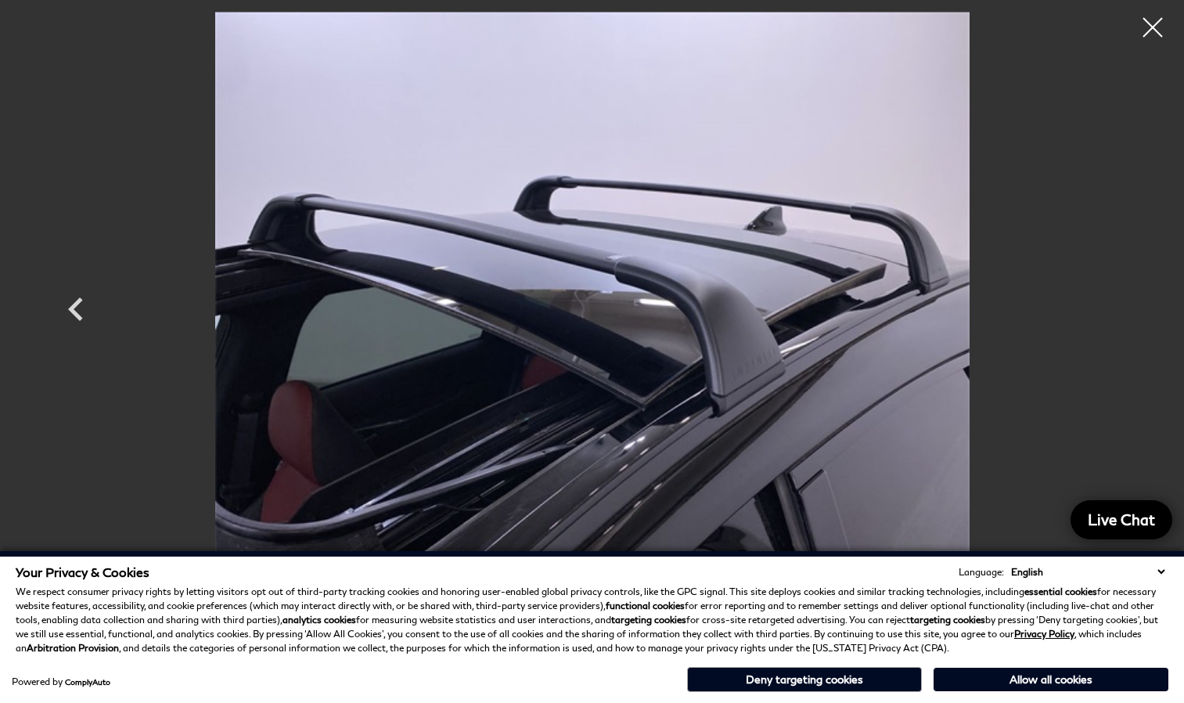
scroll to position [373, 0]
